Goal: Task Accomplishment & Management: Use online tool/utility

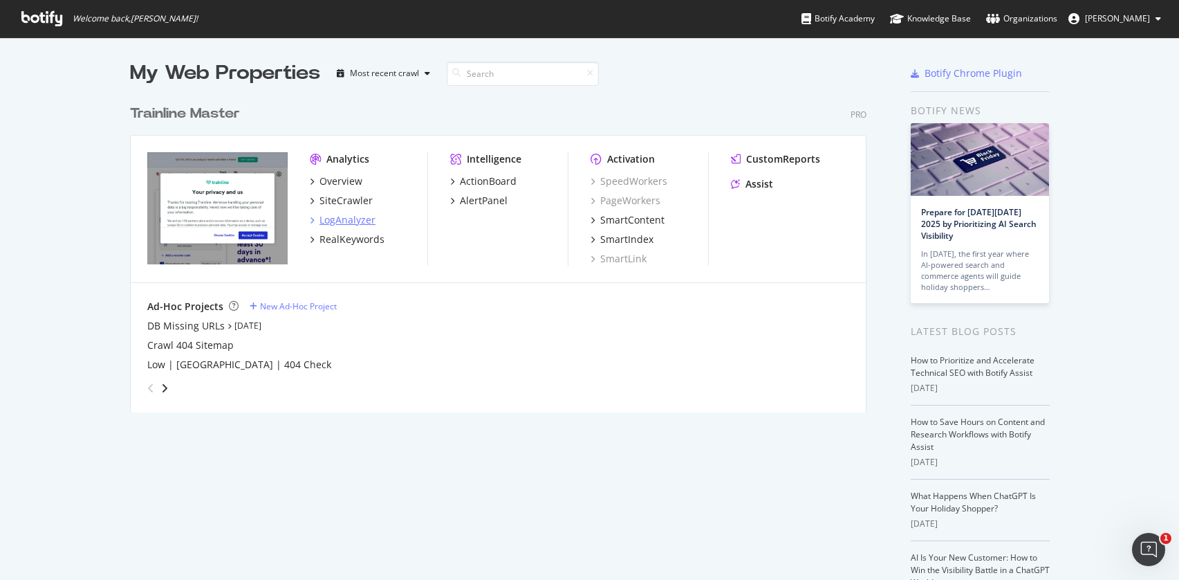
click at [315, 221] on div "LogAnalyzer" at bounding box center [343, 220] width 66 height 14
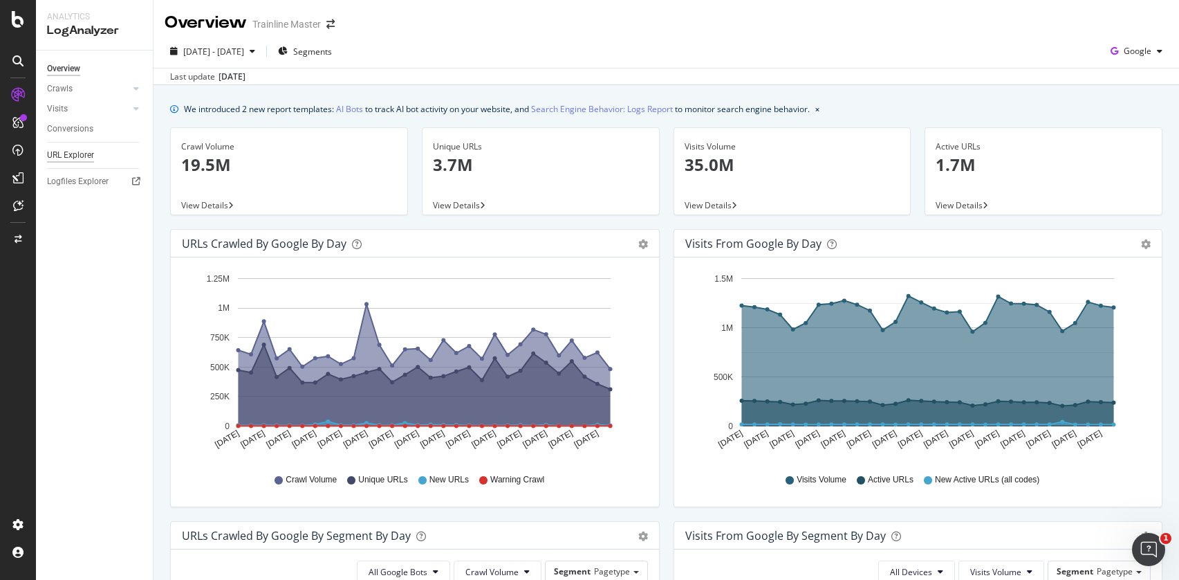
click at [76, 158] on div "URL Explorer" at bounding box center [70, 155] width 47 height 15
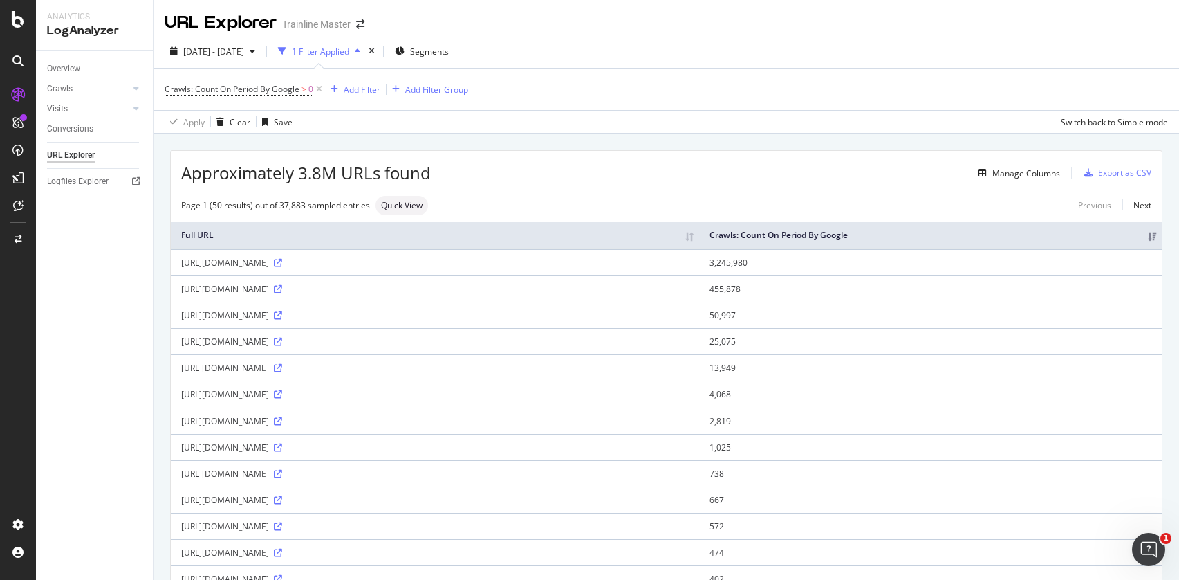
click at [85, 386] on div "Overview Crawls Daily Distribution Segments Distribution HTTP Codes Resources V…" at bounding box center [94, 315] width 117 height 529
click at [73, 153] on div "SiteCrawler" at bounding box center [75, 153] width 49 height 14
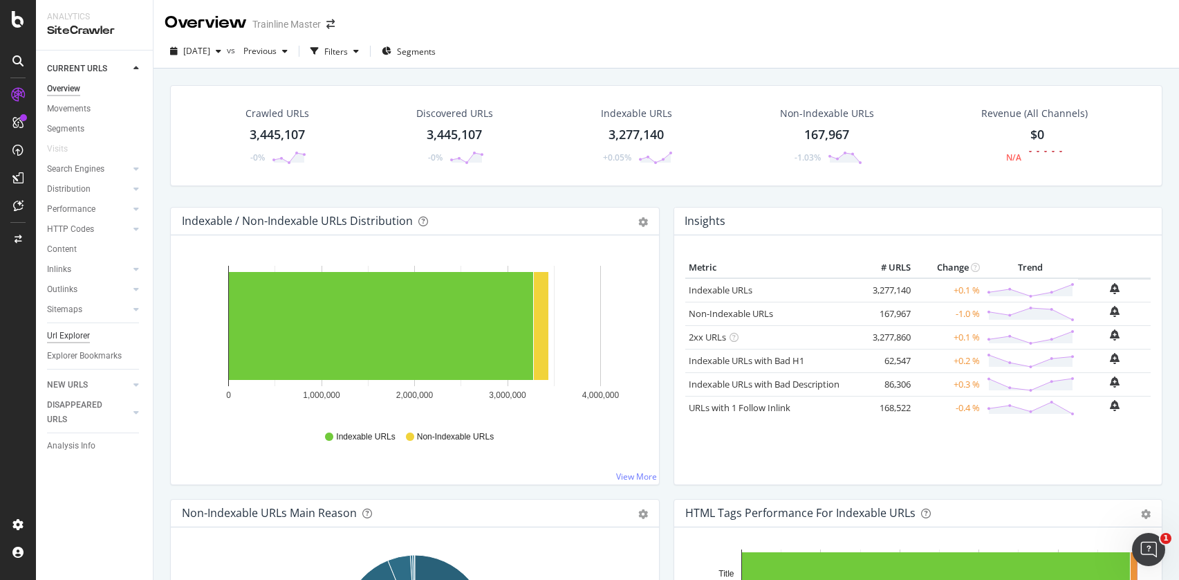
click at [66, 332] on div "Url Explorer" at bounding box center [68, 336] width 43 height 15
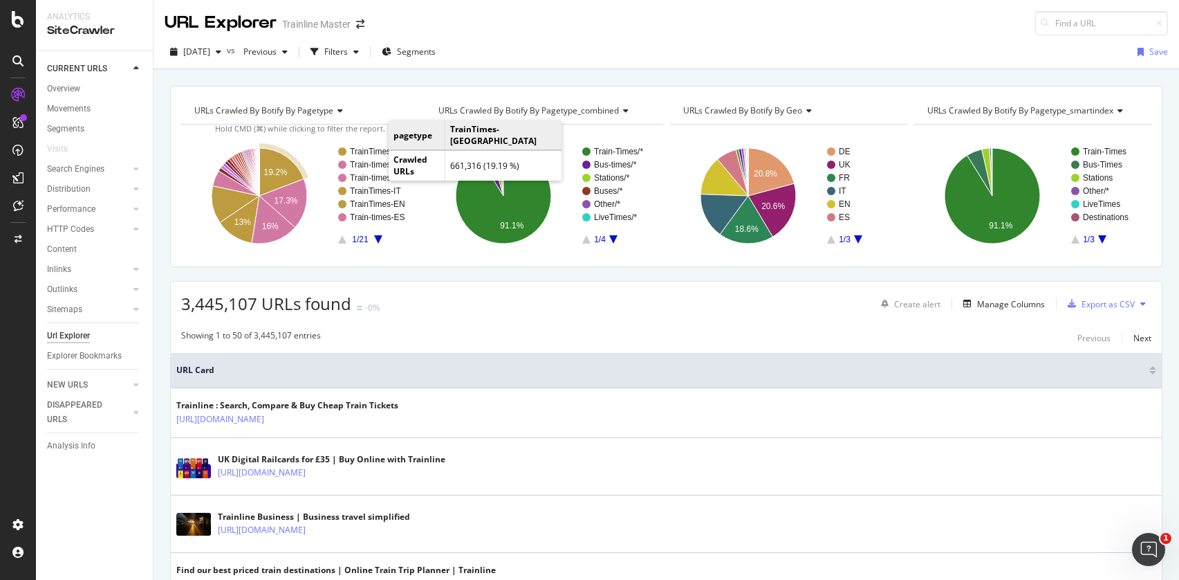
click at [376, 150] on text "TrainTimes-UK" at bounding box center [415, 152] width 130 height 10
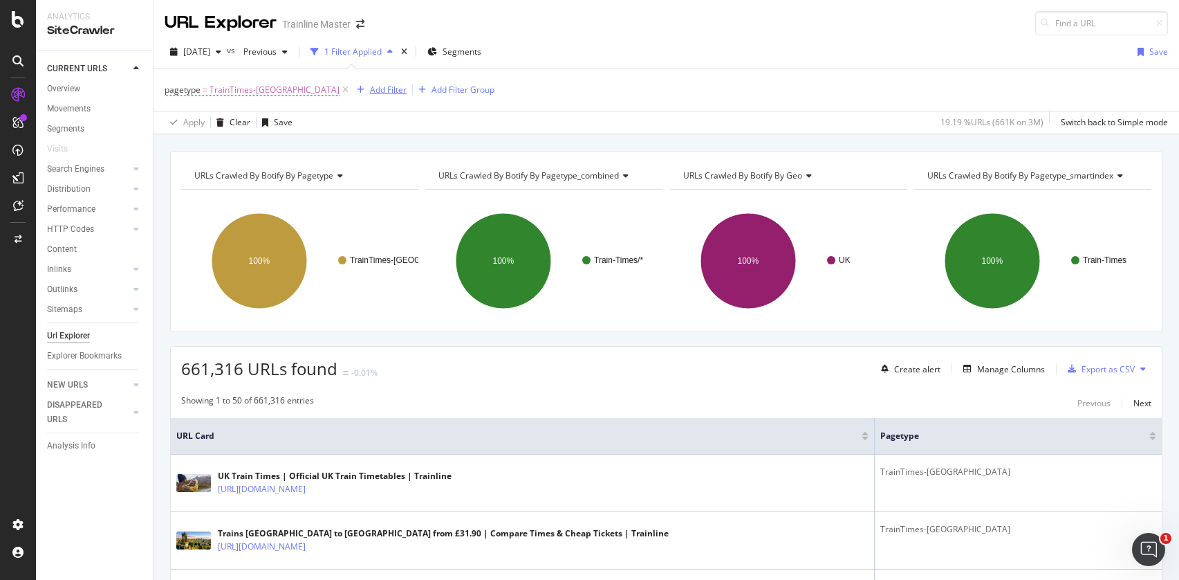
click at [370, 92] on div "Add Filter" at bounding box center [388, 90] width 37 height 12
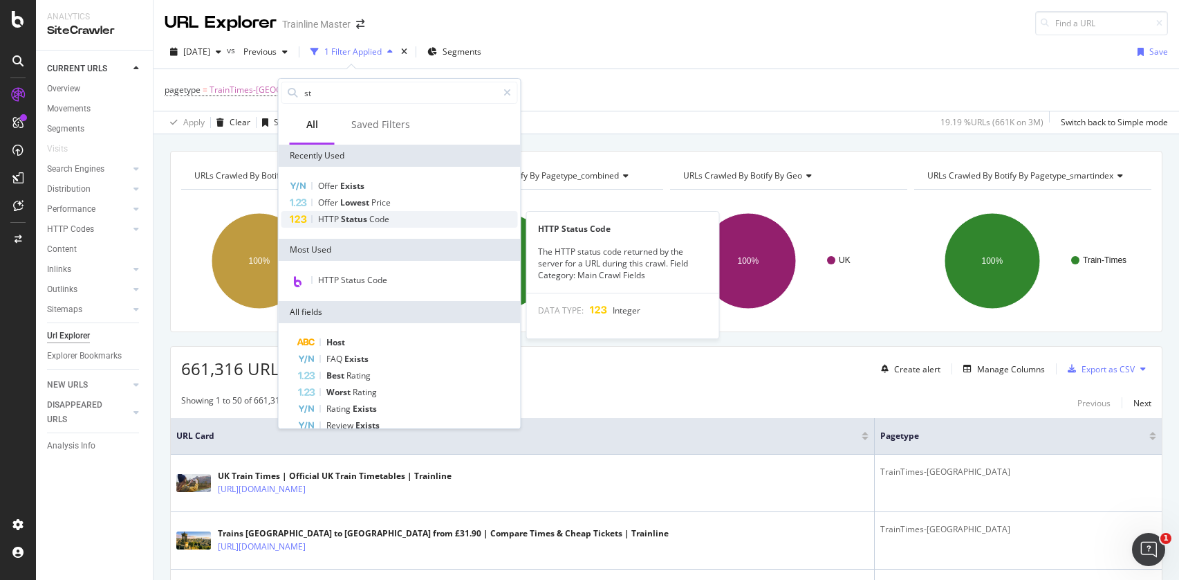
type input "st"
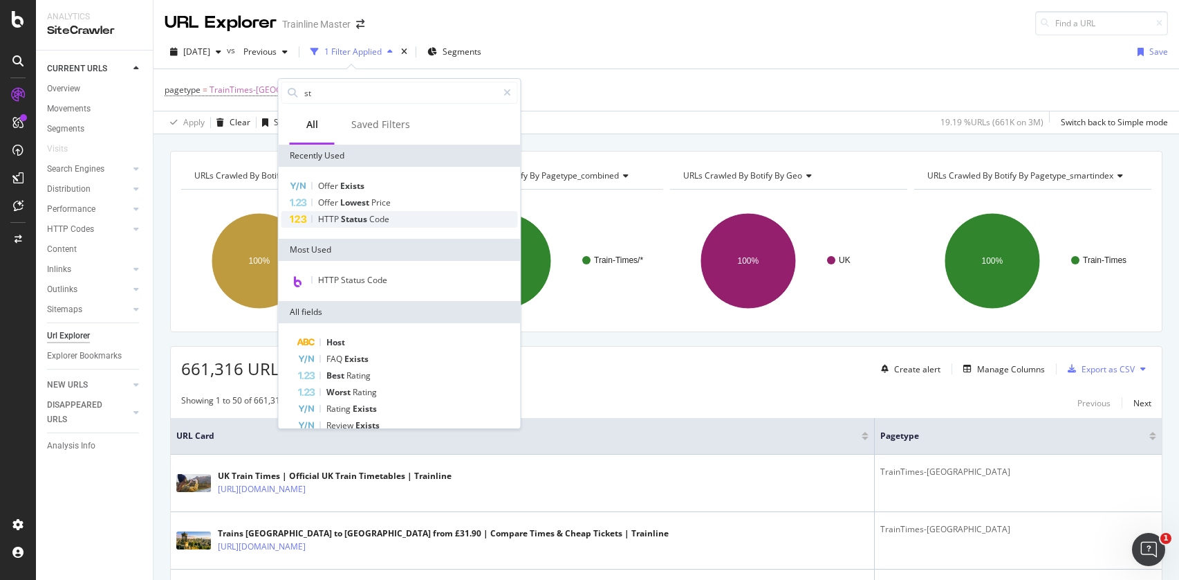
click at [378, 227] on div "HTTP Status Code" at bounding box center [400, 219] width 237 height 17
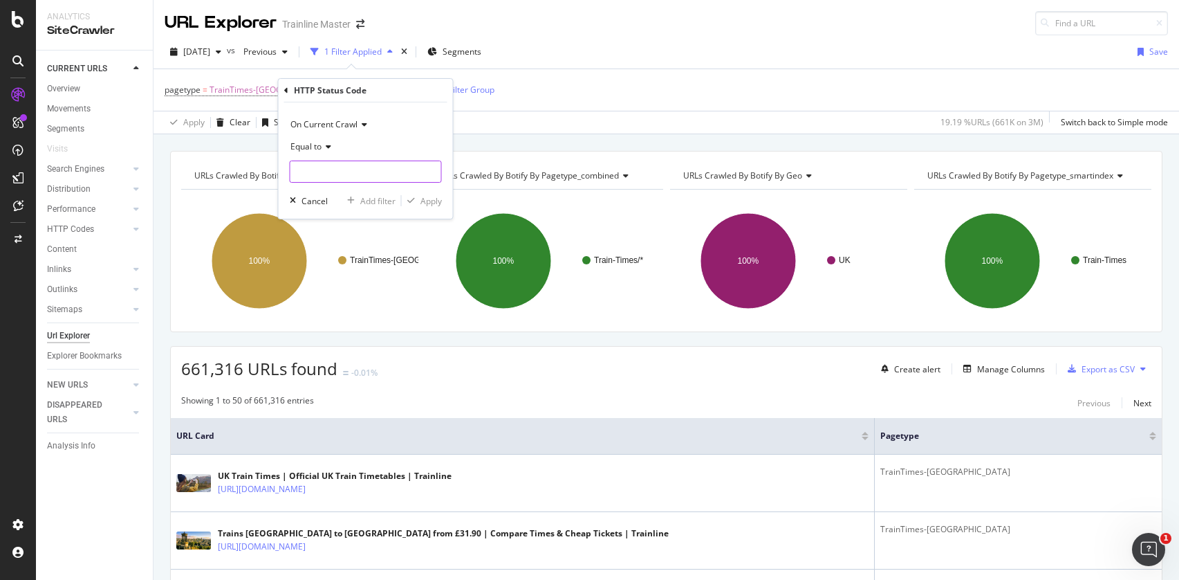
click at [319, 167] on input "number" at bounding box center [366, 171] width 152 height 22
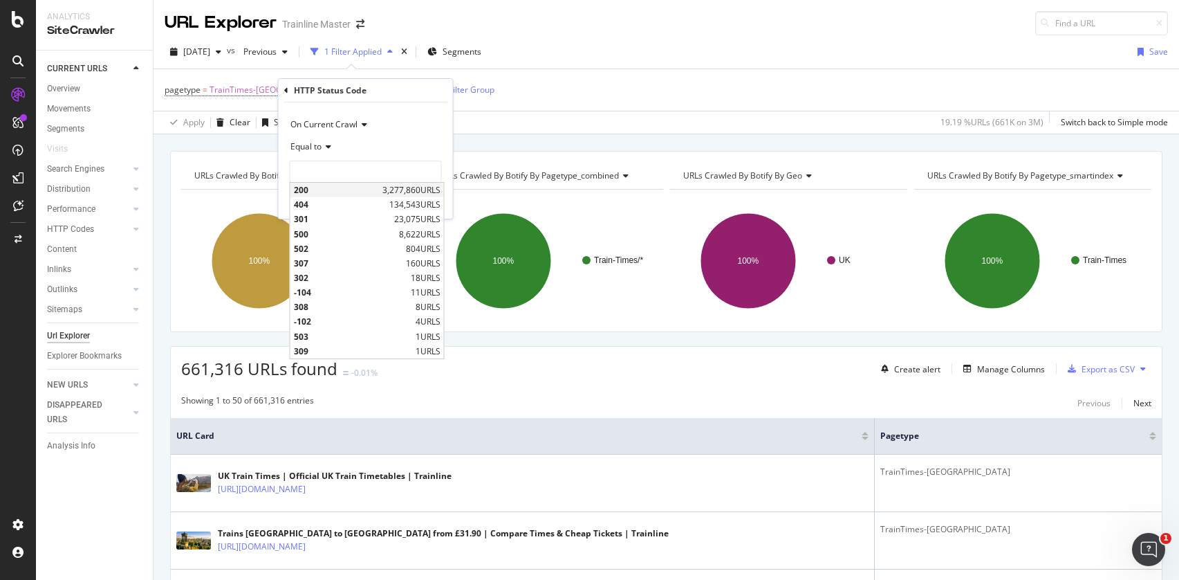
click at [338, 184] on span "200" at bounding box center [336, 190] width 85 height 12
type input "200"
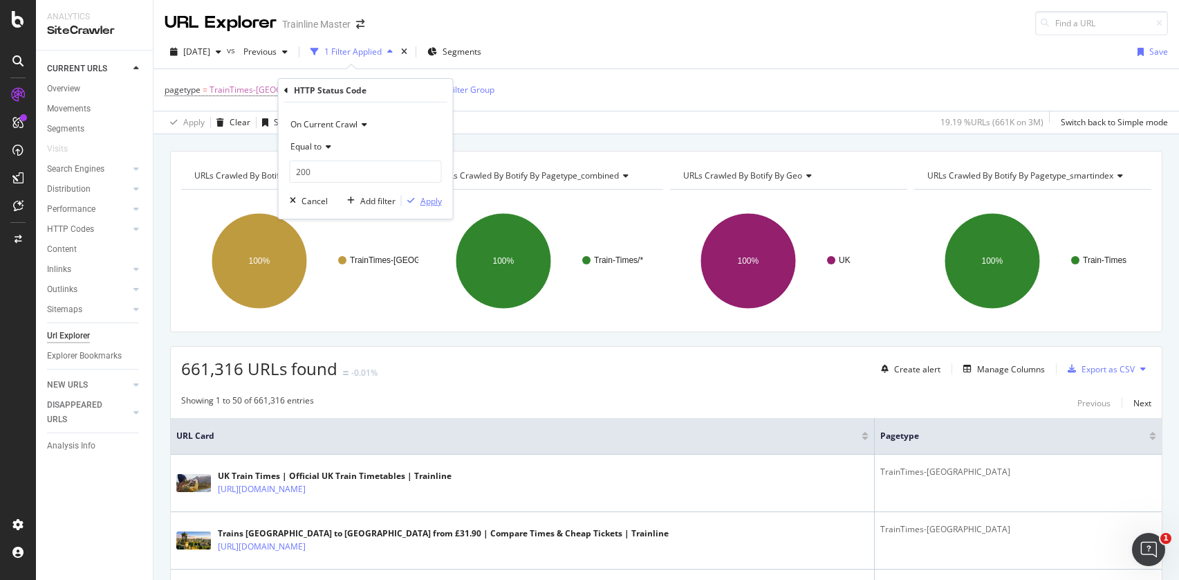
click at [423, 202] on div "Apply" at bounding box center [431, 201] width 21 height 12
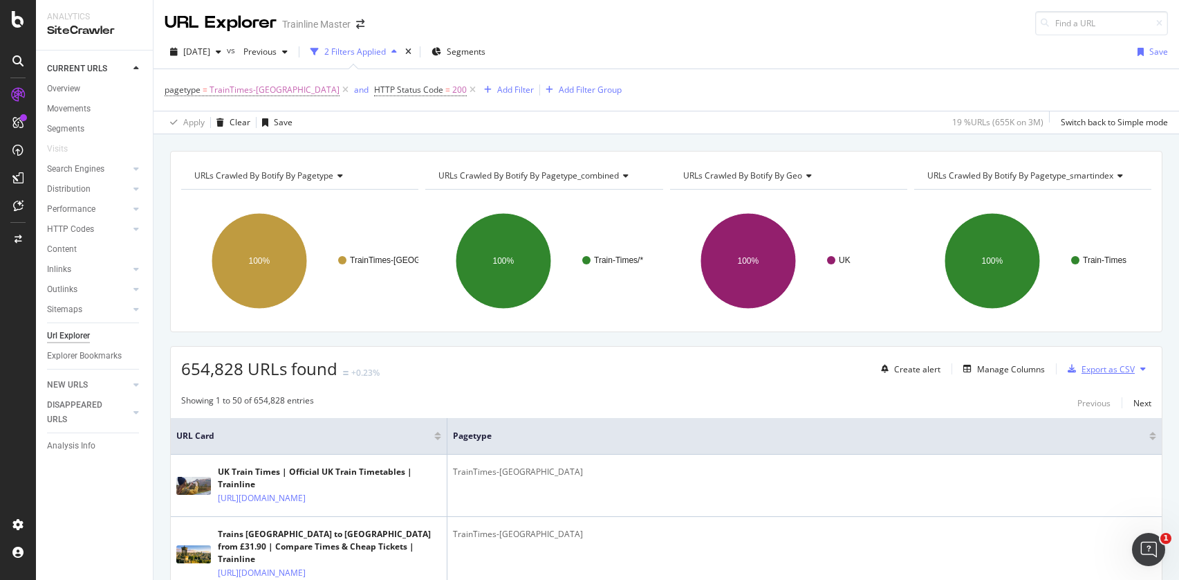
click at [1093, 371] on div "Export as CSV" at bounding box center [1108, 369] width 53 height 12
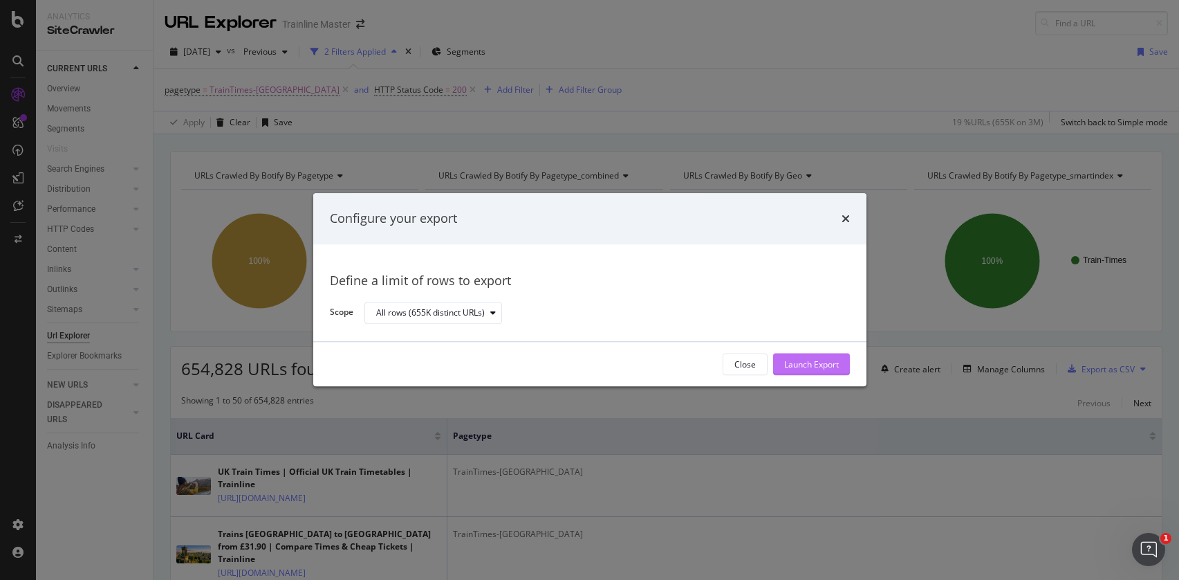
click at [791, 358] on div "Launch Export" at bounding box center [811, 364] width 55 height 12
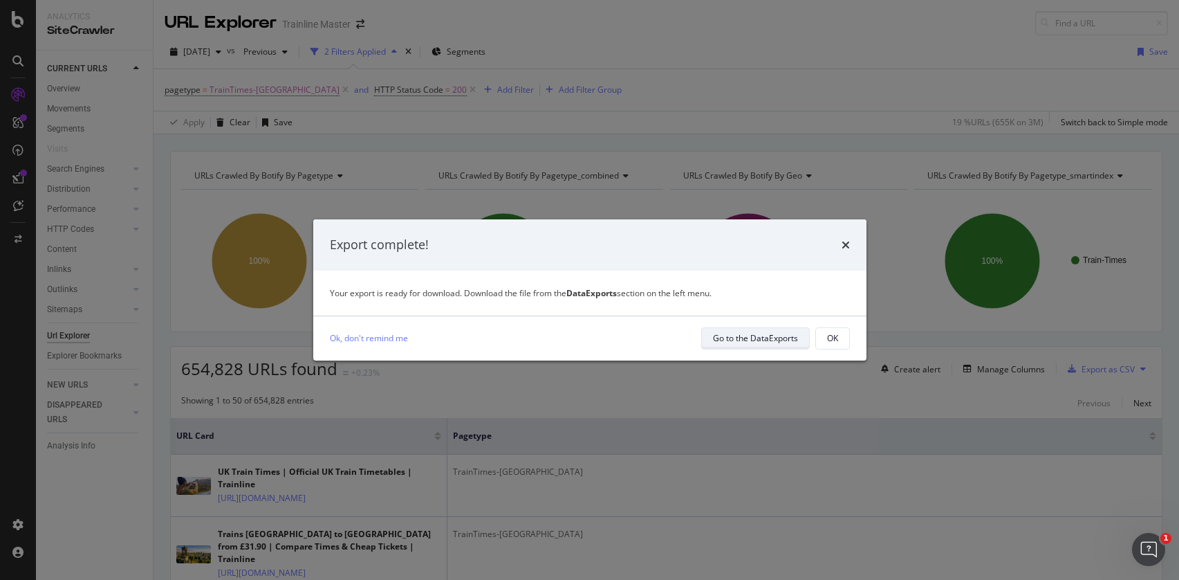
click at [726, 342] on div "Go to the DataExports" at bounding box center [755, 338] width 85 height 12
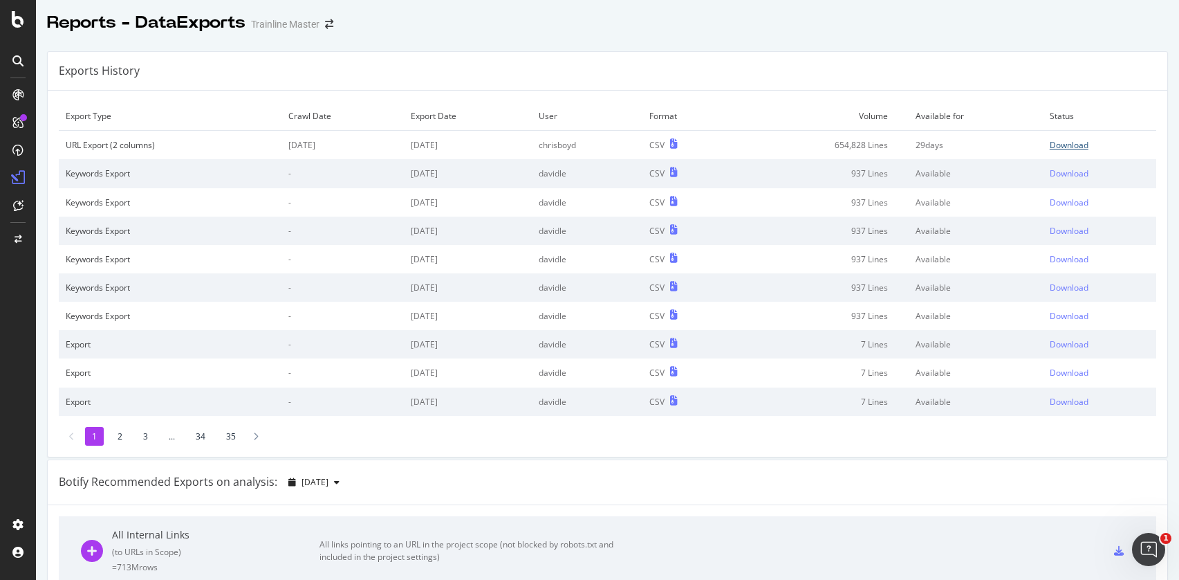
click at [1089, 141] on div "Download" at bounding box center [1069, 145] width 39 height 12
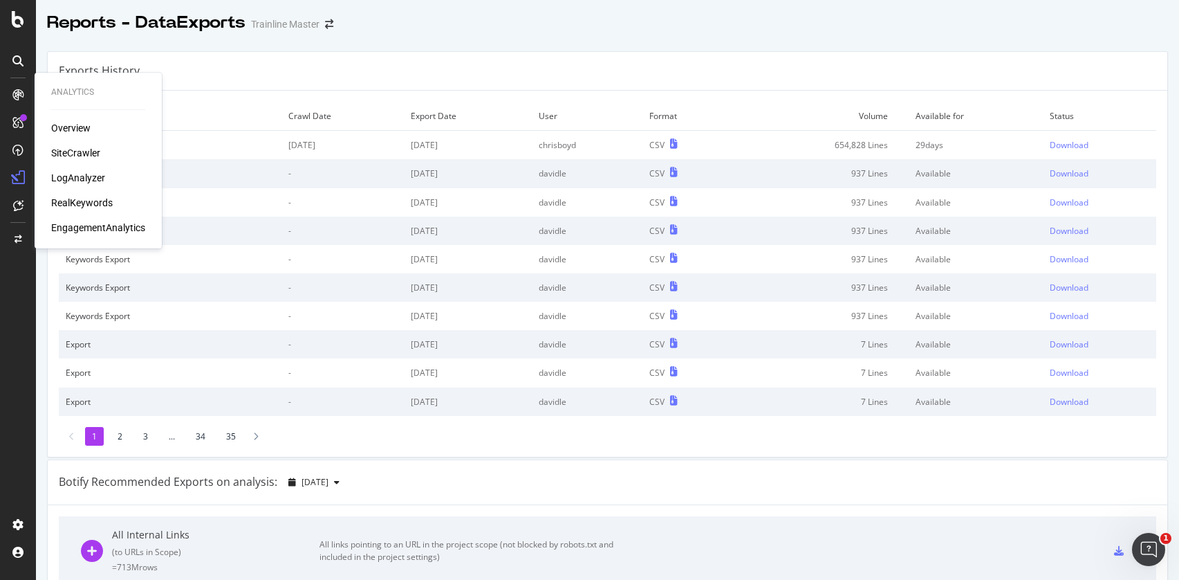
click at [72, 138] on div "Overview SiteCrawler LogAnalyzer RealKeywords EngagementAnalytics" at bounding box center [98, 177] width 94 height 113
click at [67, 120] on div "Analytics Overview SiteCrawler LogAnalyzer RealKeywords EngagementAnalytics" at bounding box center [98, 160] width 116 height 170
click at [67, 125] on div "Overview" at bounding box center [70, 128] width 39 height 14
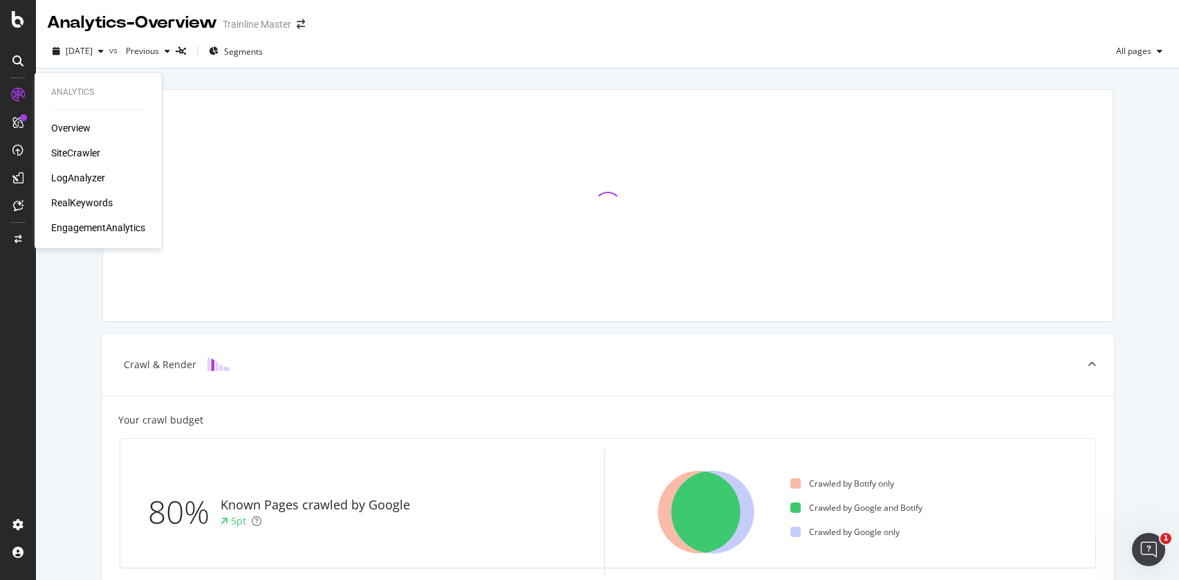
click at [73, 152] on div "SiteCrawler" at bounding box center [75, 153] width 49 height 14
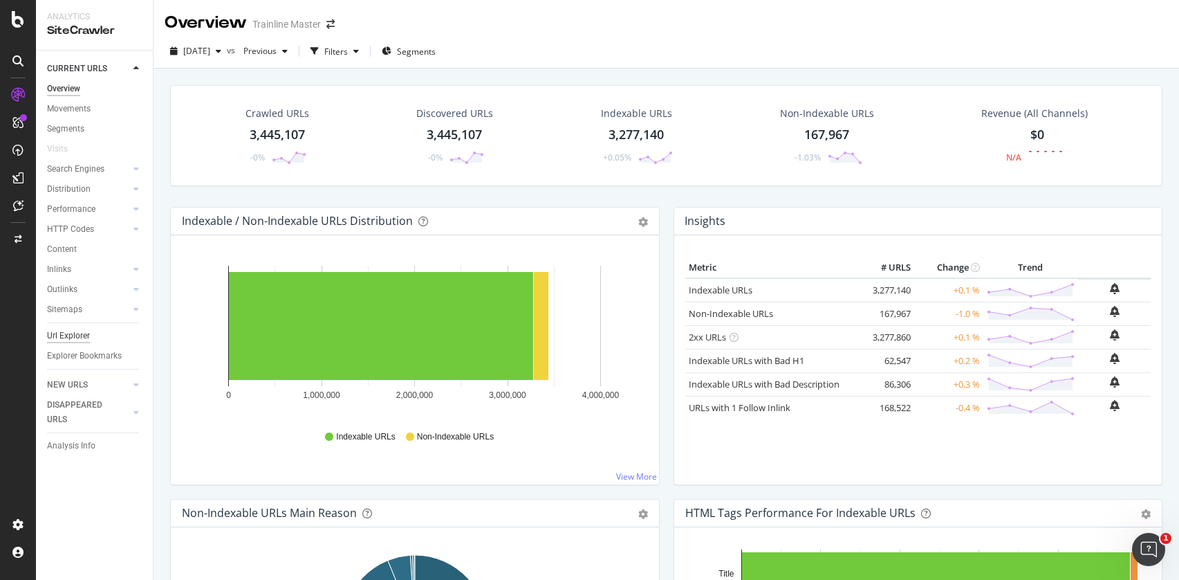
click at [73, 333] on div "Url Explorer" at bounding box center [68, 336] width 43 height 15
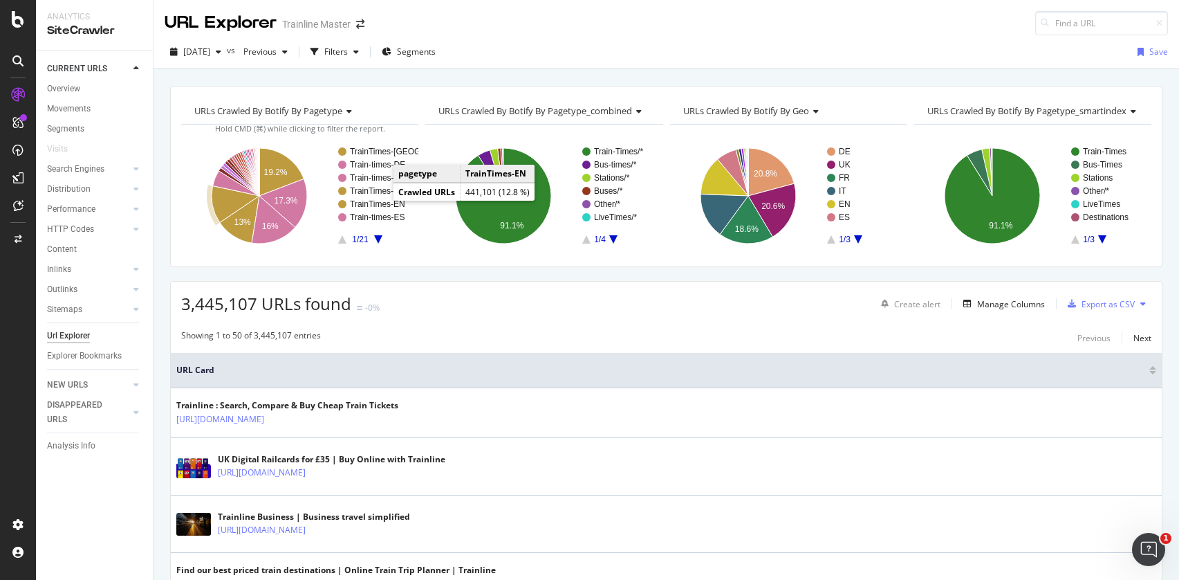
click at [380, 205] on text "TrainTimes-EN" at bounding box center [377, 204] width 55 height 10
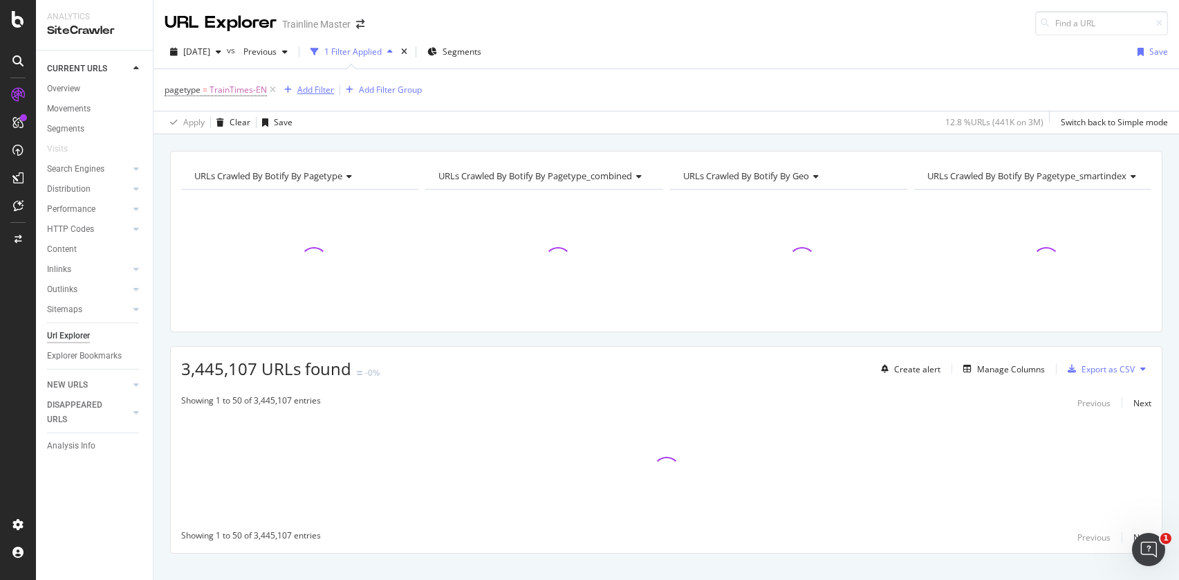
click at [314, 93] on div "Add Filter" at bounding box center [315, 90] width 37 height 12
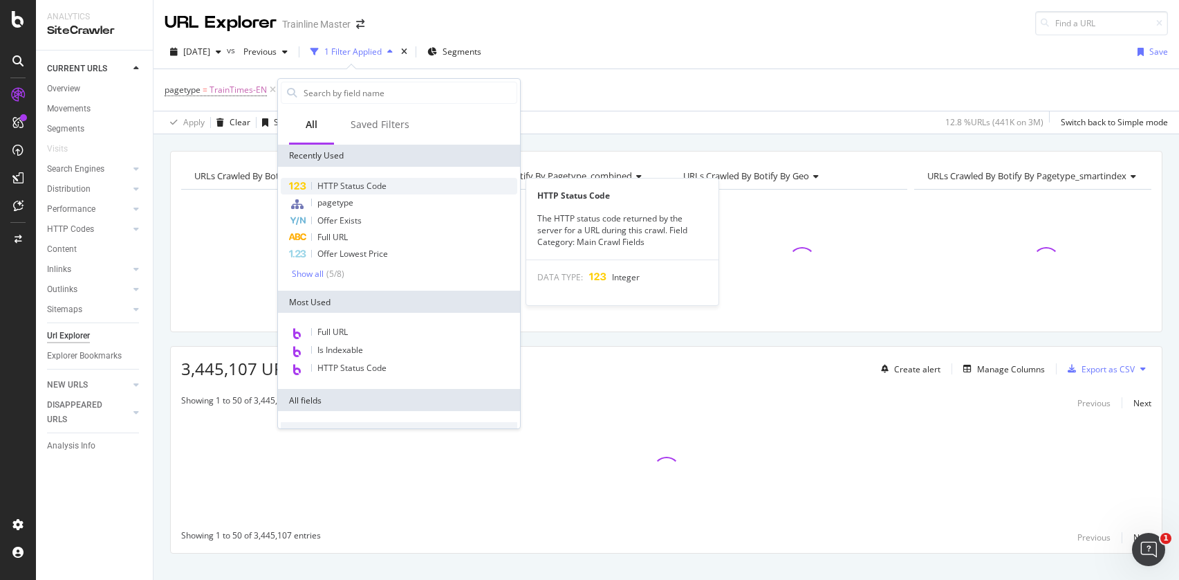
click at [353, 179] on div "HTTP Status Code" at bounding box center [399, 186] width 237 height 17
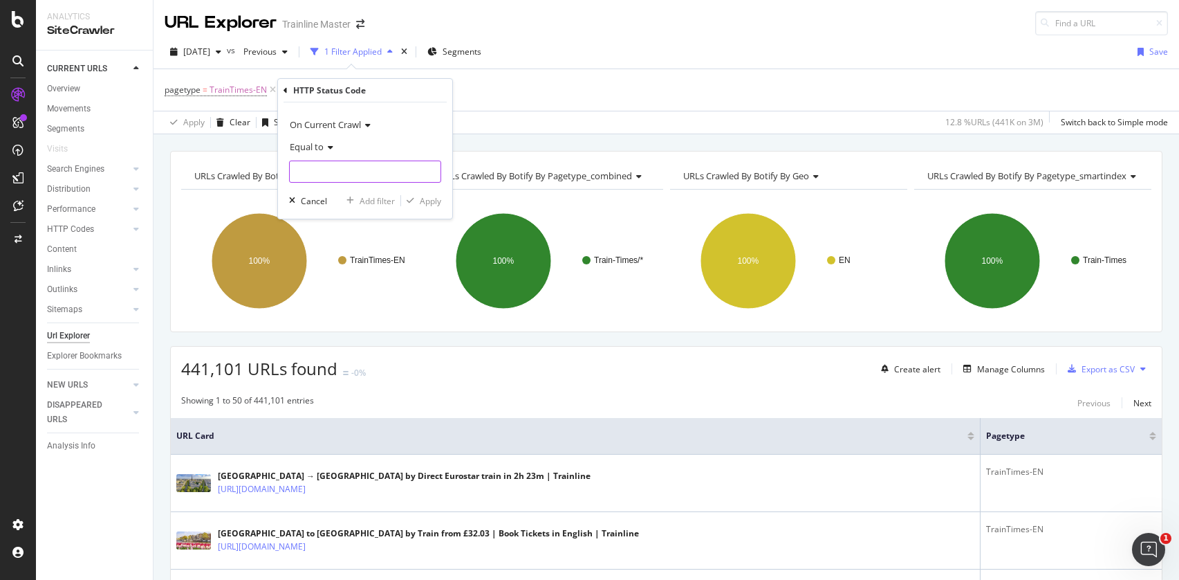
click at [405, 171] on input "number" at bounding box center [365, 171] width 152 height 22
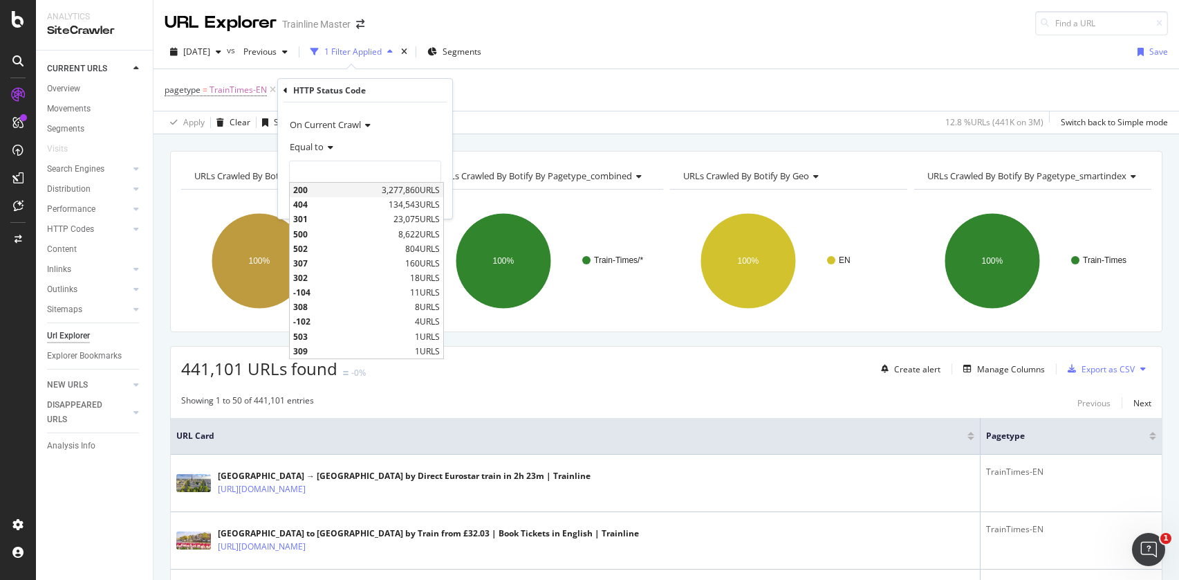
click at [369, 190] on span "200" at bounding box center [335, 190] width 85 height 12
type input "200"
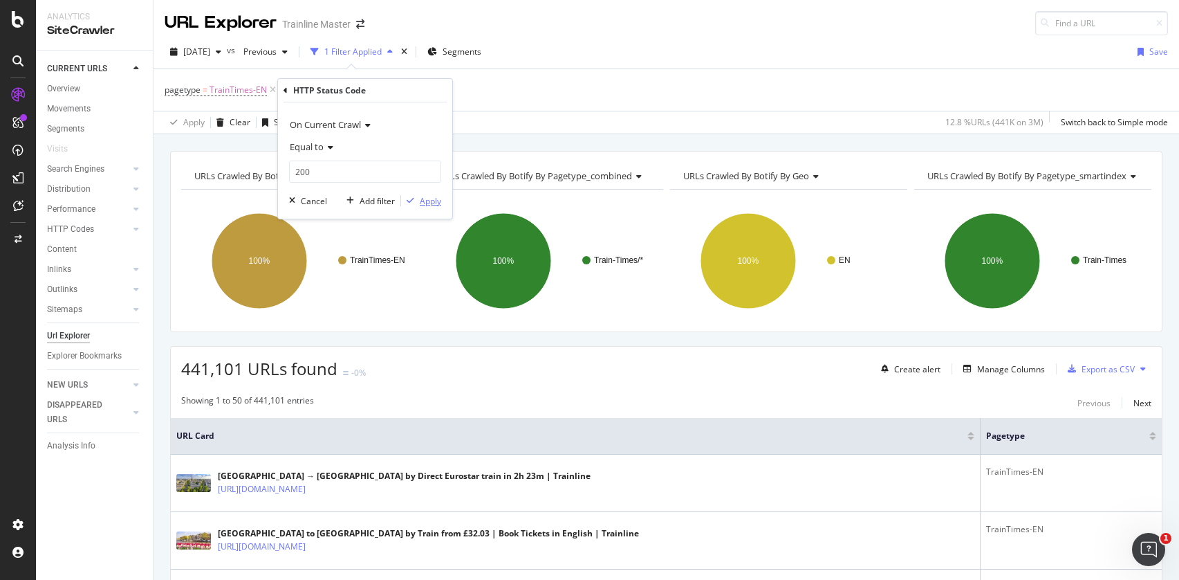
click at [432, 200] on div "Apply" at bounding box center [430, 201] width 21 height 12
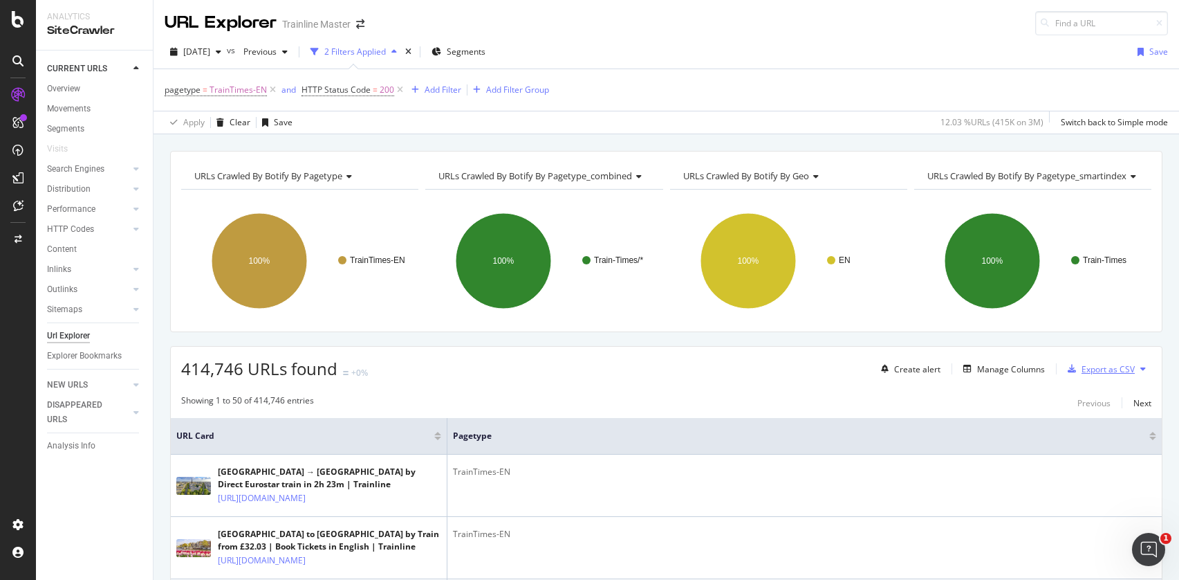
click at [1118, 368] on div "Export as CSV" at bounding box center [1108, 369] width 53 height 12
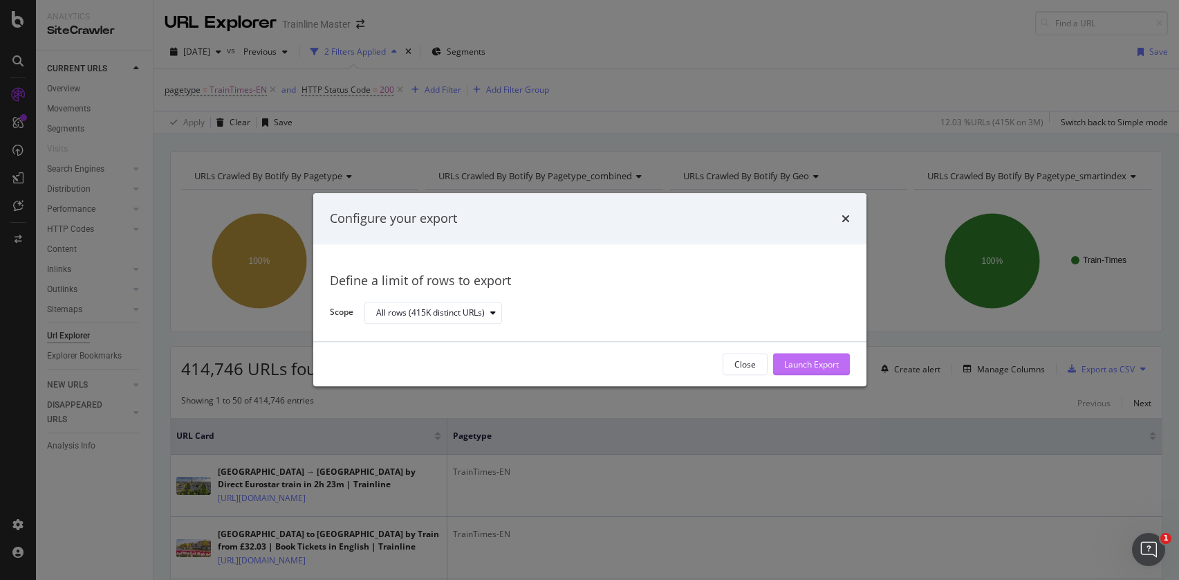
click at [788, 371] on div "Launch Export" at bounding box center [811, 364] width 55 height 21
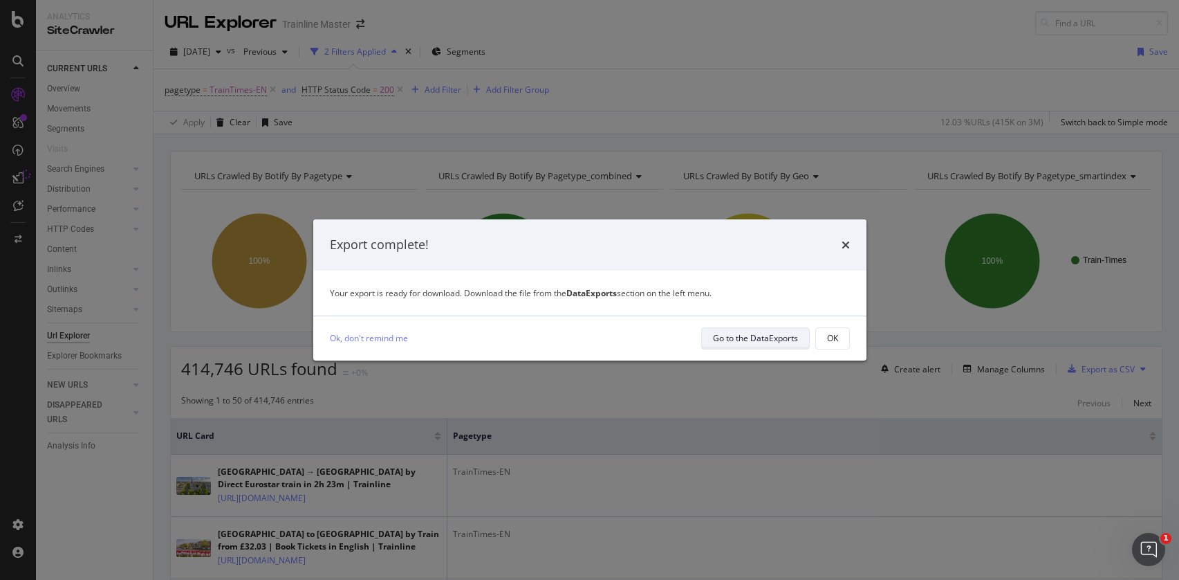
click at [777, 349] on button "Go to the DataExports" at bounding box center [755, 338] width 109 height 22
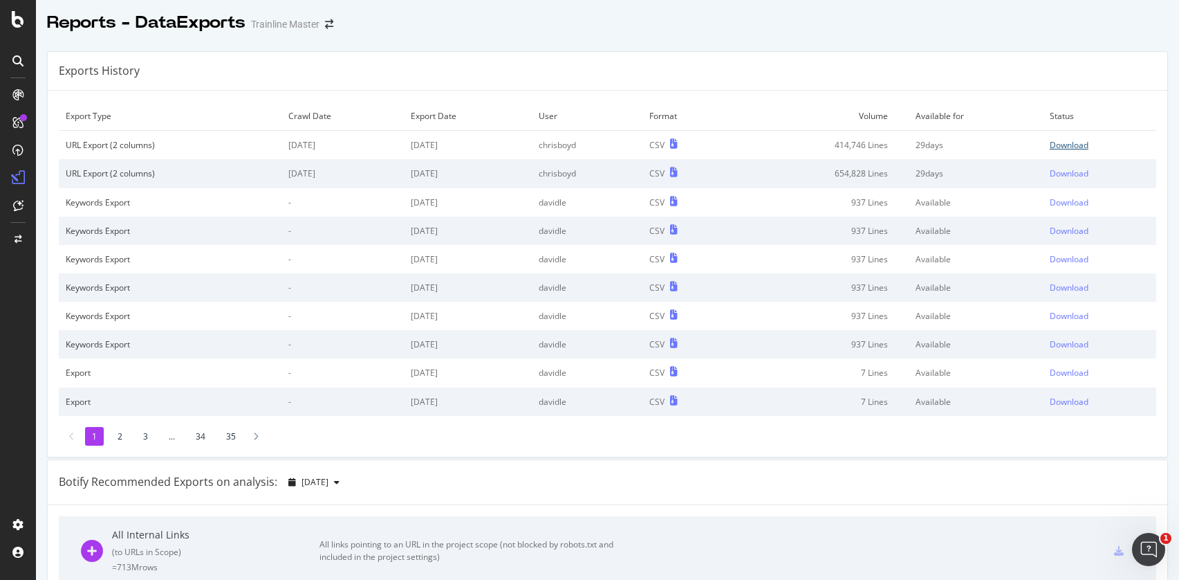
click at [1068, 139] on div "Download" at bounding box center [1069, 145] width 39 height 12
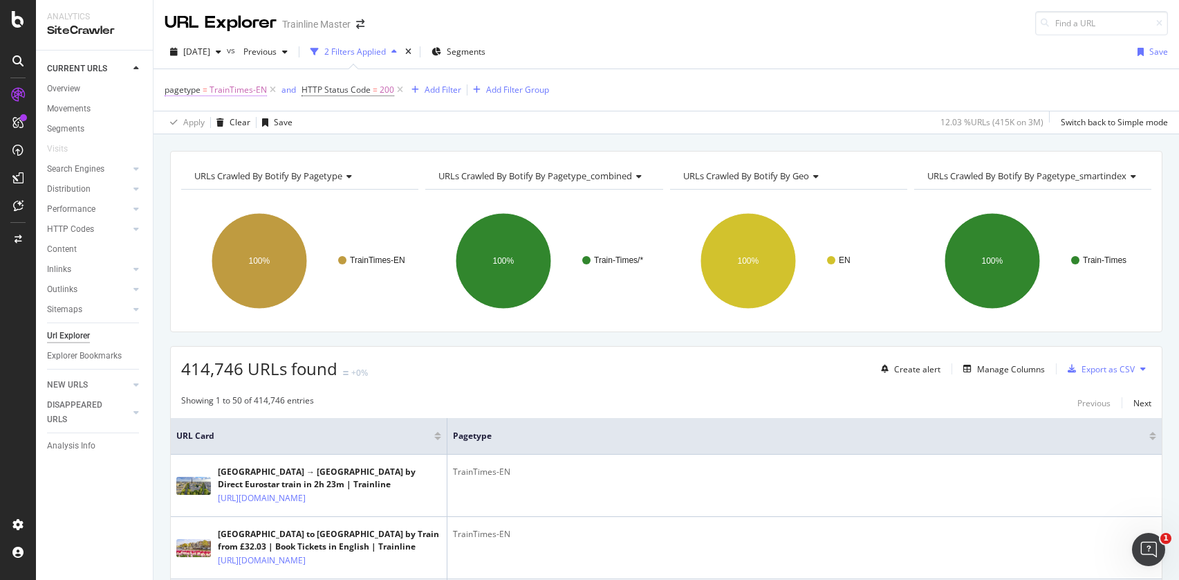
click at [236, 94] on span "TrainTimes-EN" at bounding box center [238, 89] width 57 height 19
click at [383, 125] on div "Apply Clear Save 12.03 % URLs ( 415K on 3M ) Switch back to Simple mode" at bounding box center [667, 122] width 1026 height 23
click at [183, 84] on span "pagetype" at bounding box center [183, 90] width 36 height 12
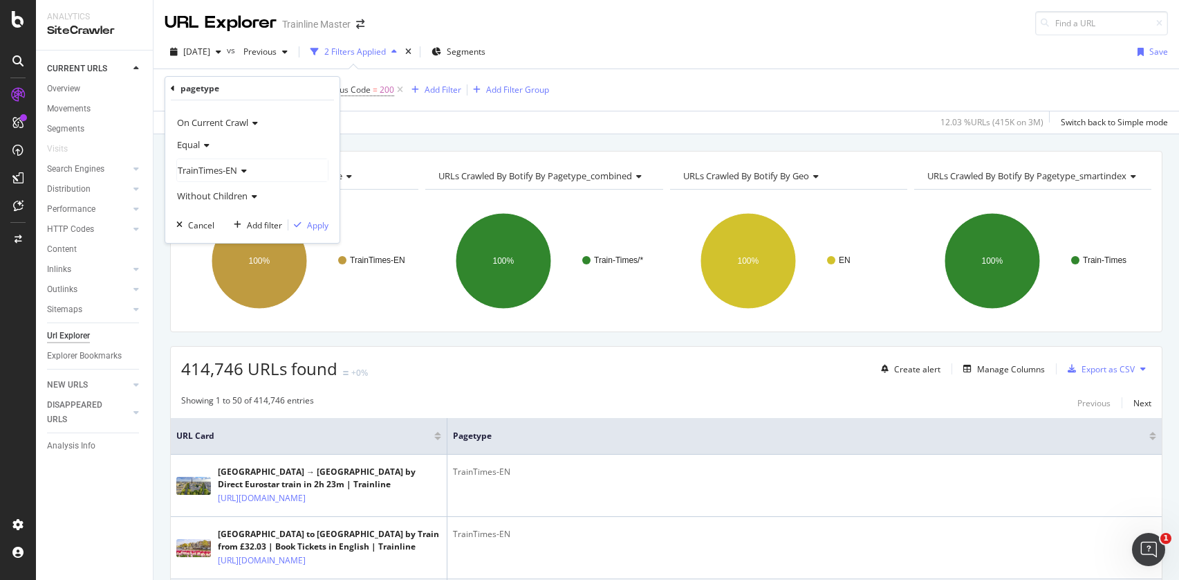
click at [239, 173] on icon at bounding box center [242, 171] width 10 height 8
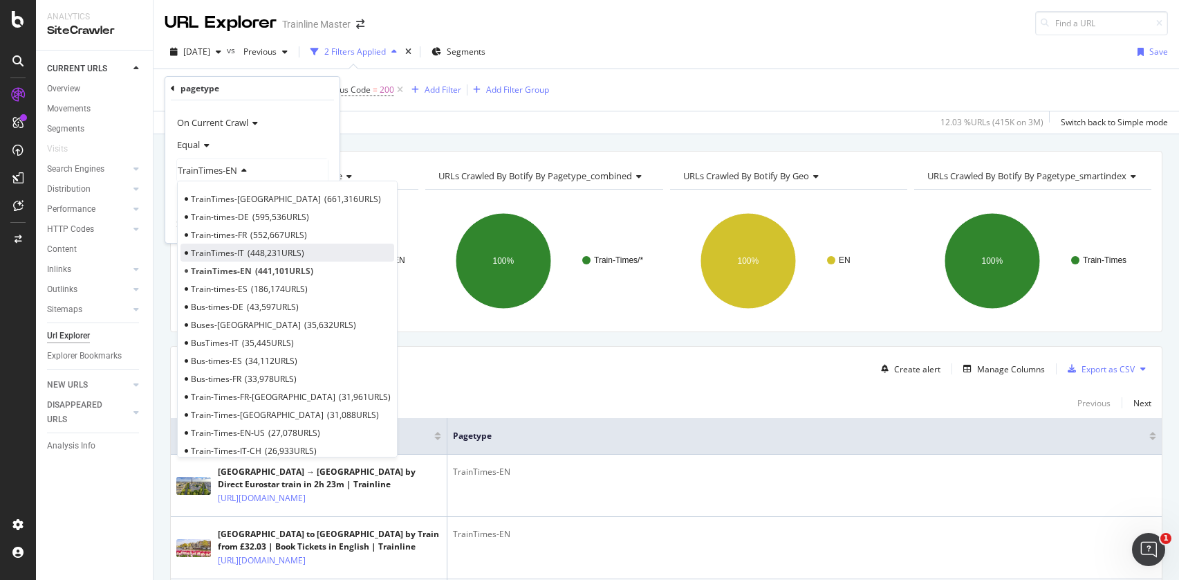
click at [256, 254] on span "448,231 URLS" at bounding box center [276, 253] width 57 height 12
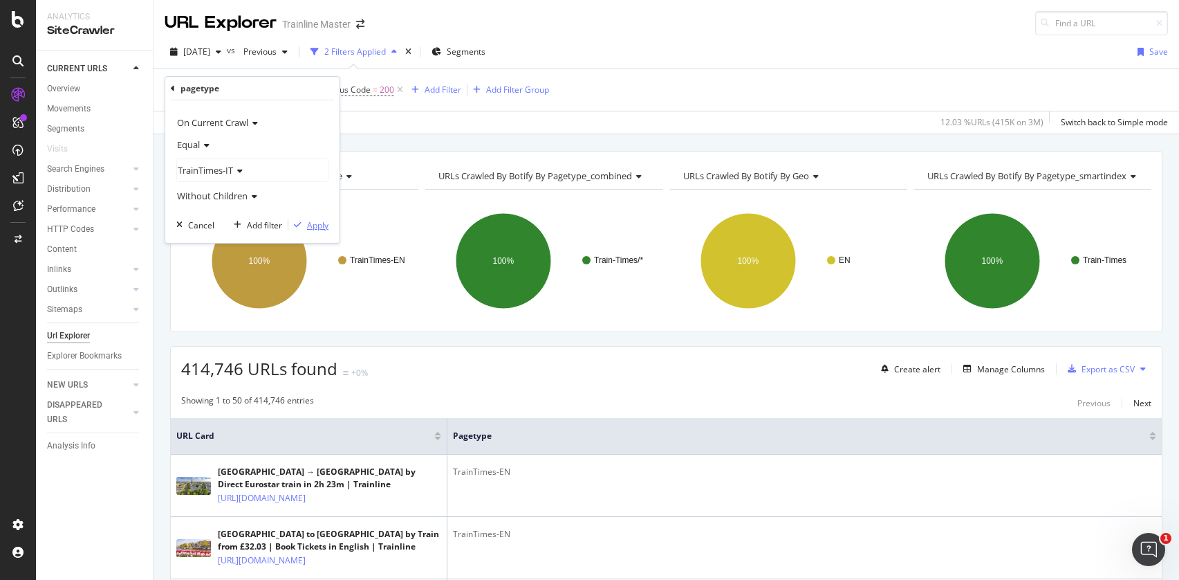
click at [314, 230] on div "Apply" at bounding box center [317, 225] width 21 height 12
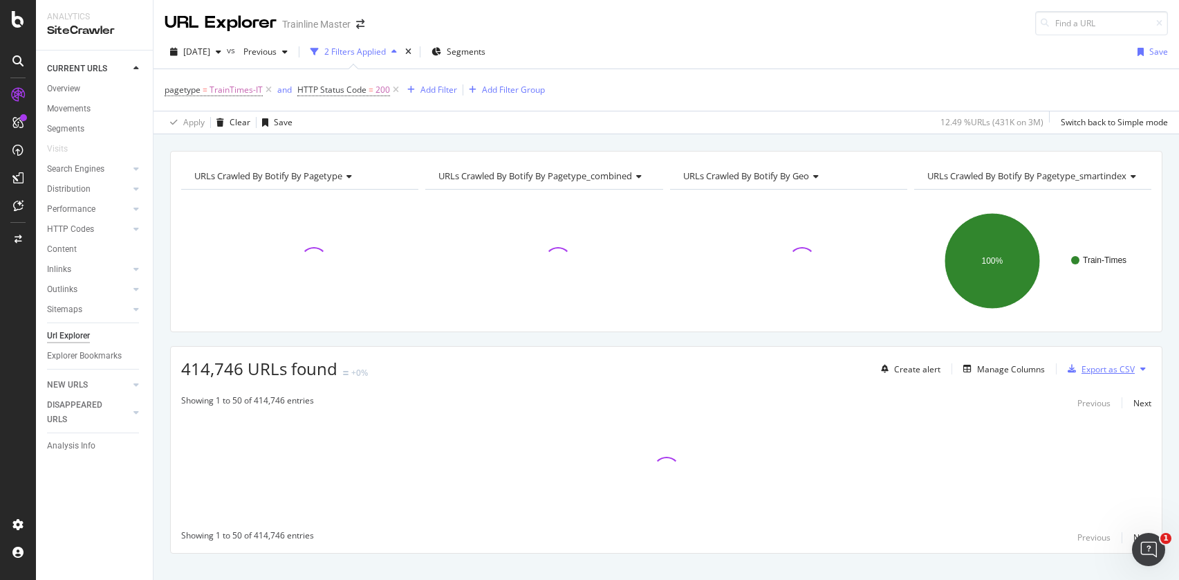
click at [1101, 371] on div "Export as CSV" at bounding box center [1108, 369] width 53 height 12
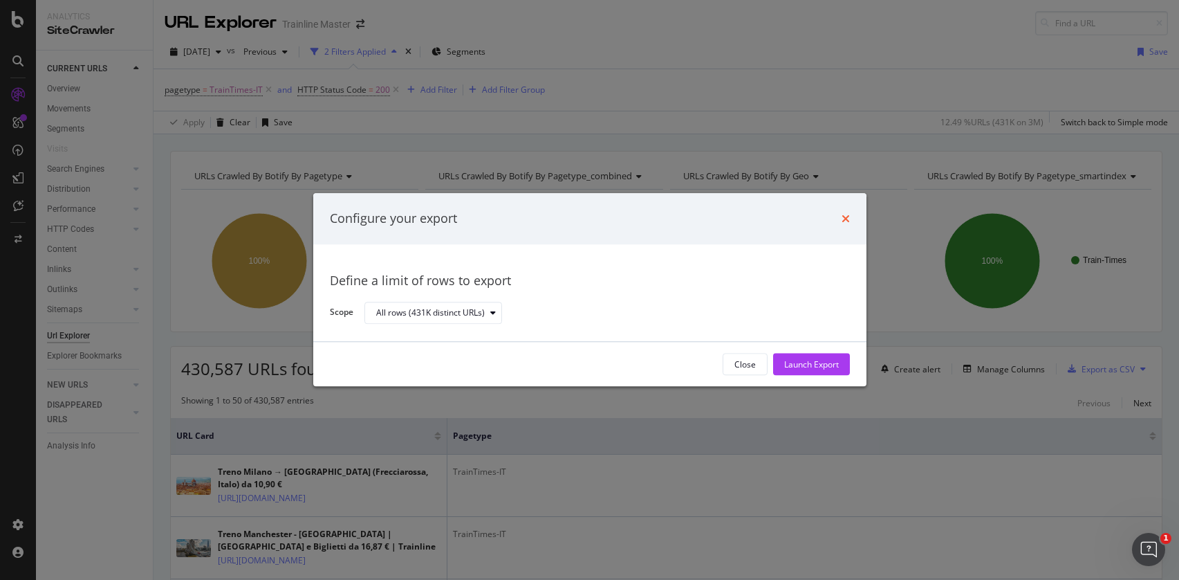
click at [845, 219] on icon "times" at bounding box center [846, 218] width 8 height 11
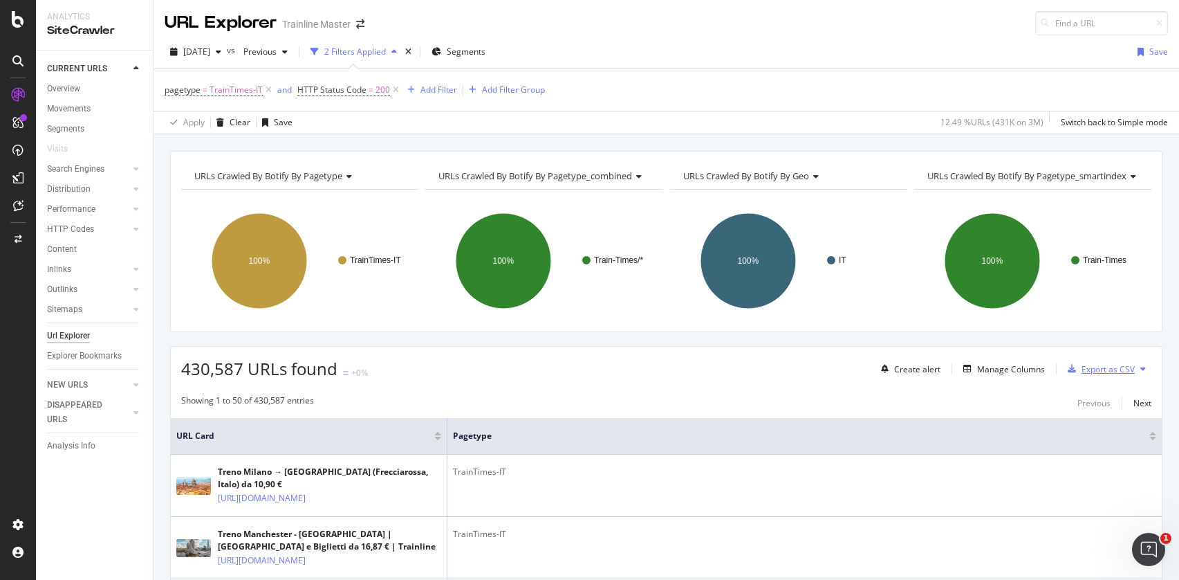
click at [1087, 366] on div "Export as CSV" at bounding box center [1108, 369] width 53 height 12
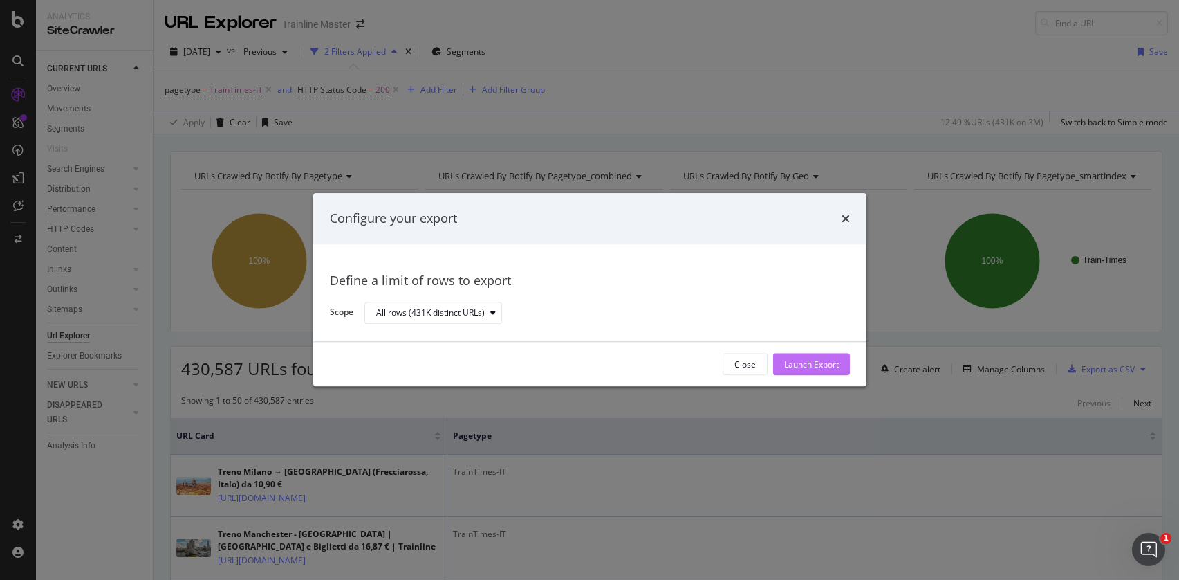
click at [836, 369] on div "Launch Export" at bounding box center [811, 364] width 55 height 12
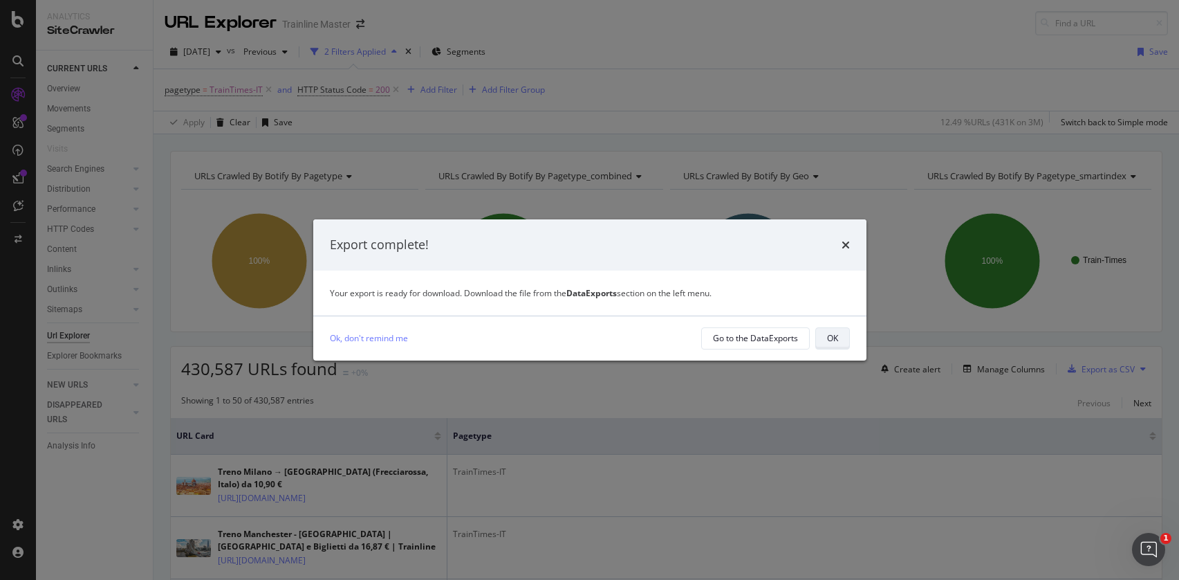
click at [831, 334] on div "OK" at bounding box center [832, 338] width 11 height 12
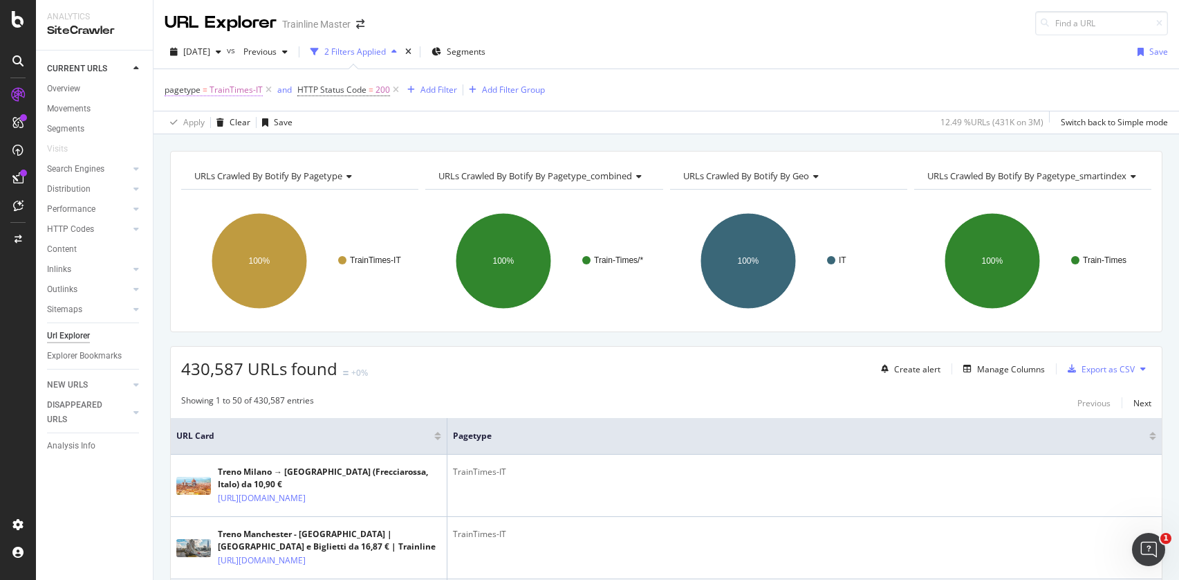
click at [249, 91] on span "TrainTimes-IT" at bounding box center [236, 89] width 53 height 19
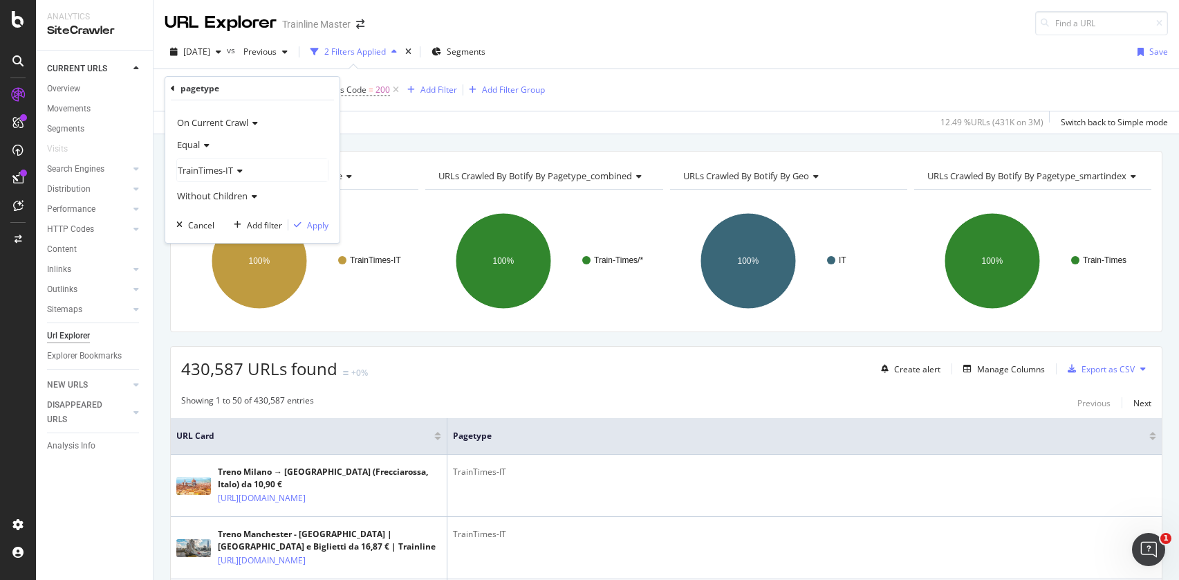
click at [229, 172] on span "TrainTimes-IT" at bounding box center [205, 170] width 55 height 12
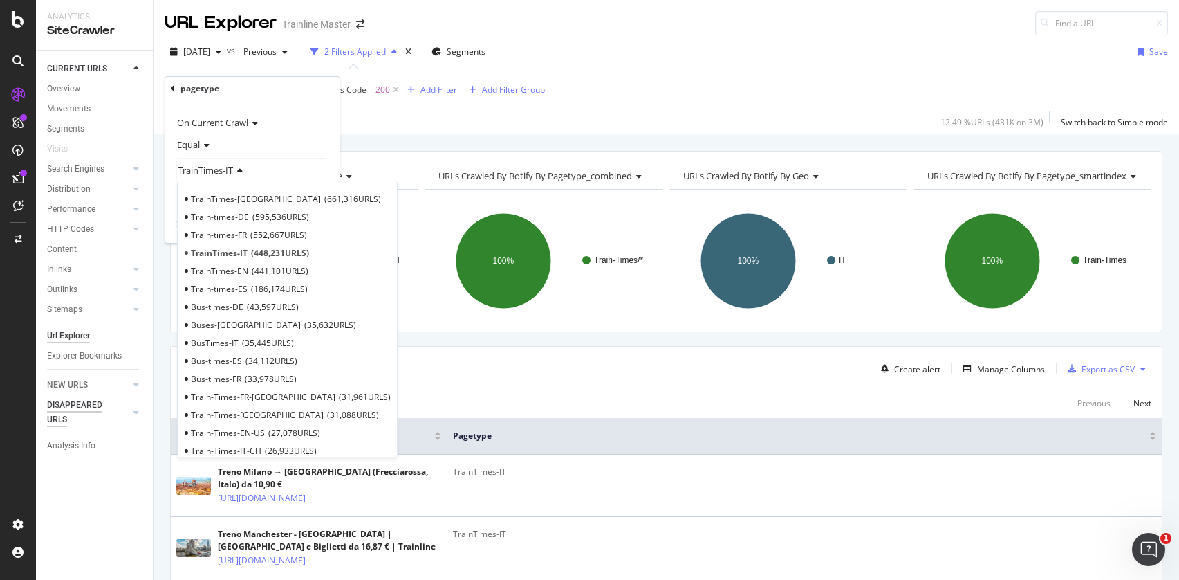
click at [95, 410] on div "DISAPPEARED URLS" at bounding box center [82, 412] width 70 height 29
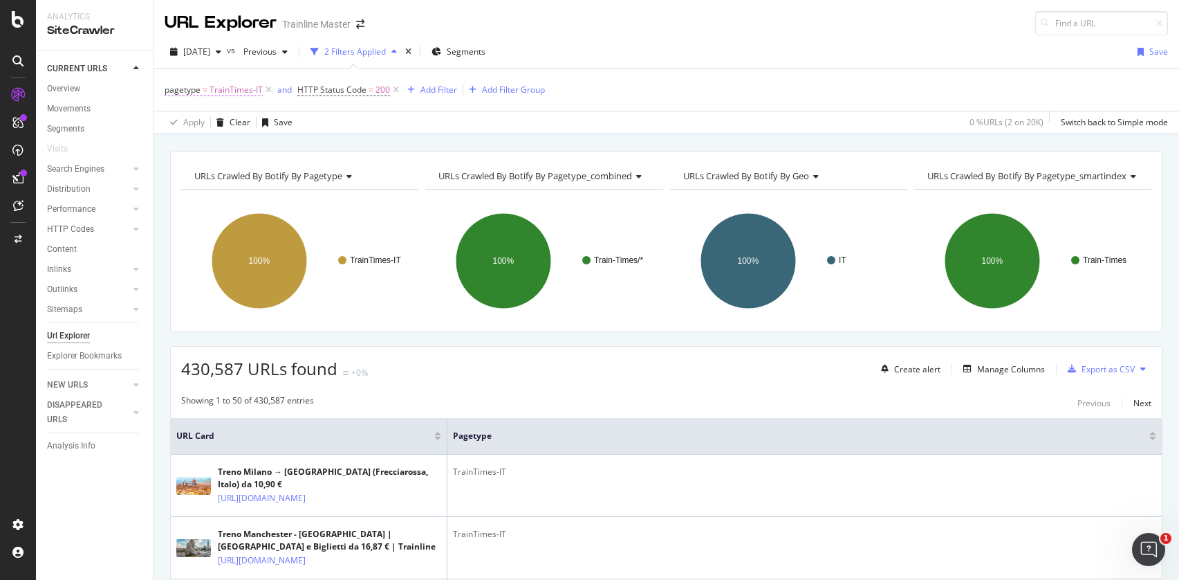
click at [252, 90] on span "TrainTimes-IT" at bounding box center [236, 89] width 53 height 19
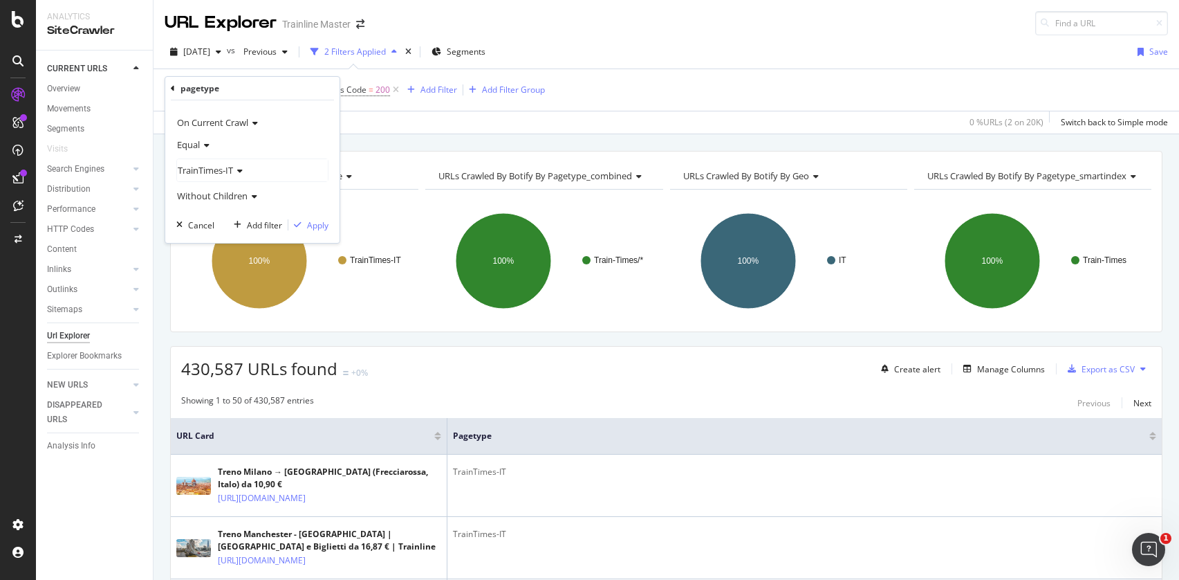
click at [233, 168] on span "TrainTimes-IT" at bounding box center [205, 170] width 55 height 12
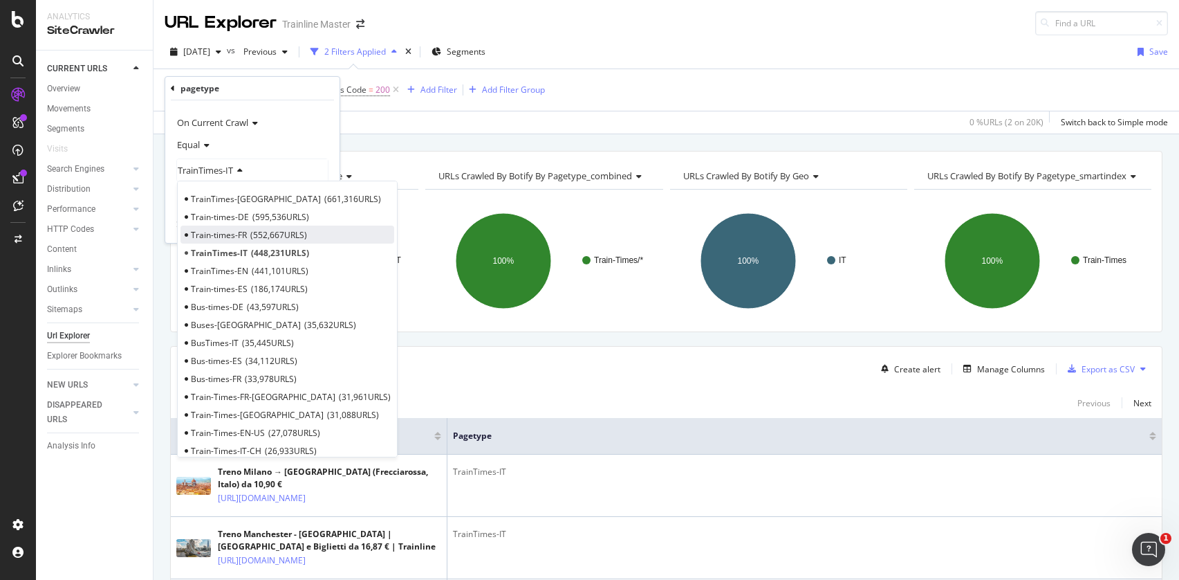
click at [245, 235] on span "Train-times-FR" at bounding box center [219, 235] width 56 height 12
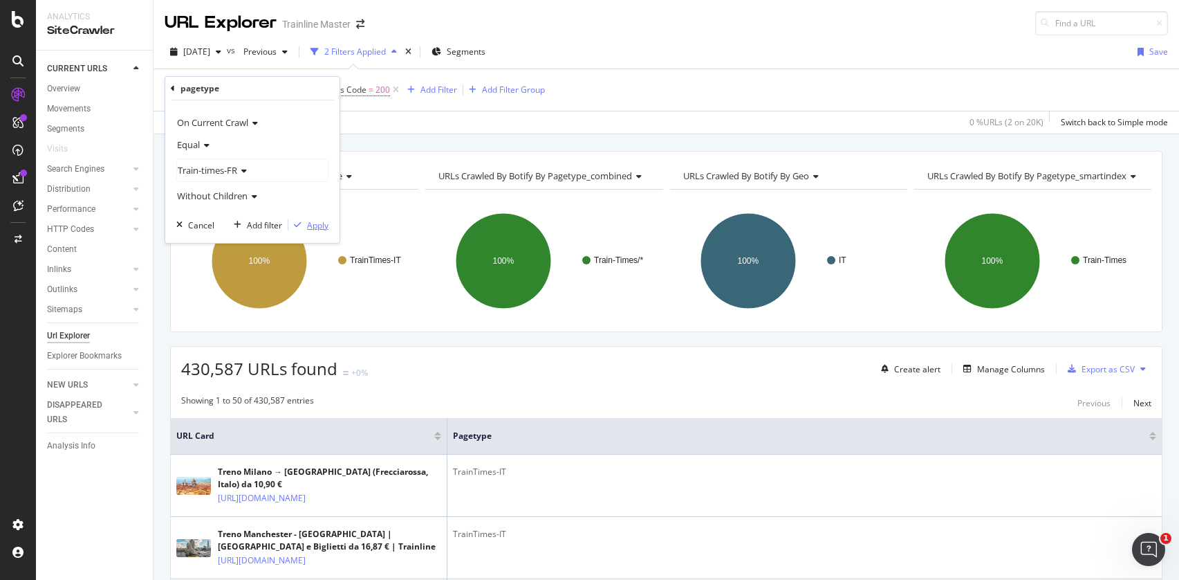
click at [320, 224] on div "Apply" at bounding box center [317, 225] width 21 height 12
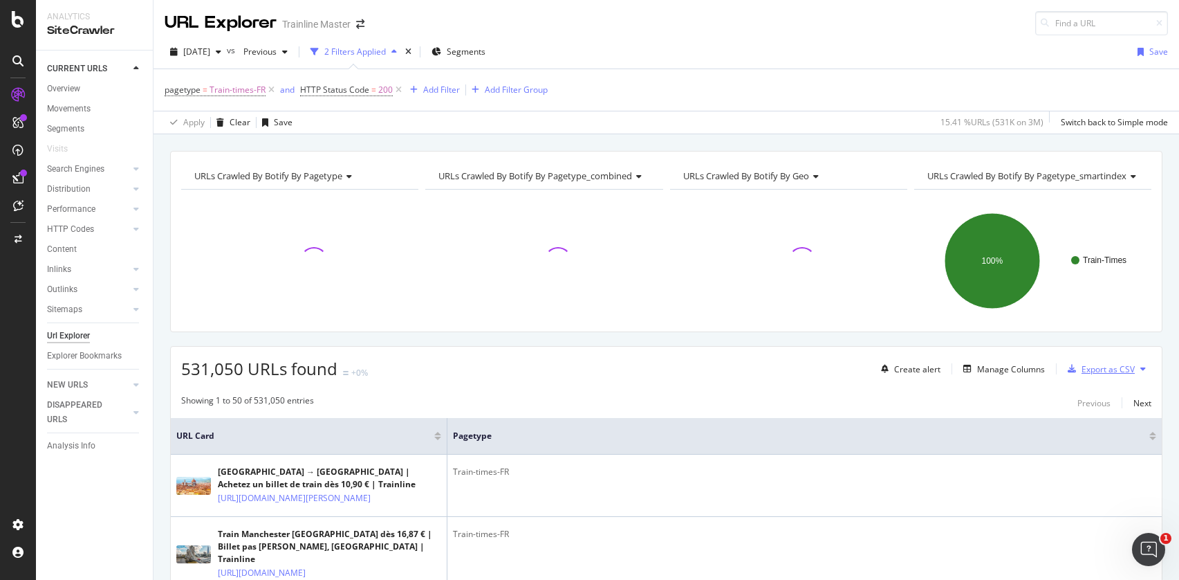
click at [1094, 367] on div "Export as CSV" at bounding box center [1108, 369] width 53 height 12
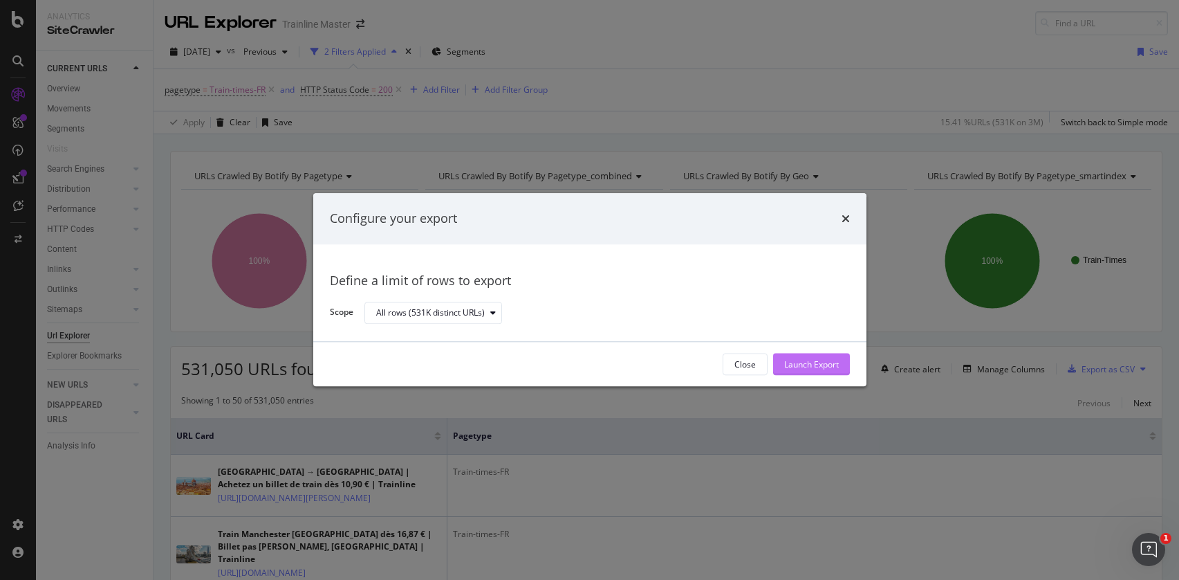
click at [796, 367] on div "Launch Export" at bounding box center [811, 364] width 55 height 12
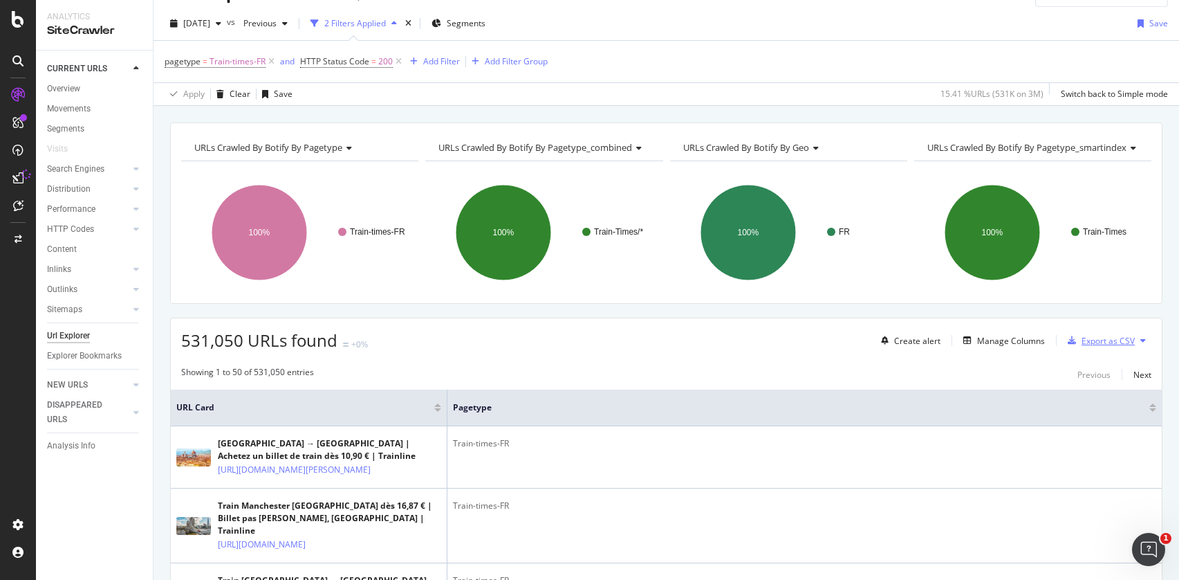
scroll to position [31, 0]
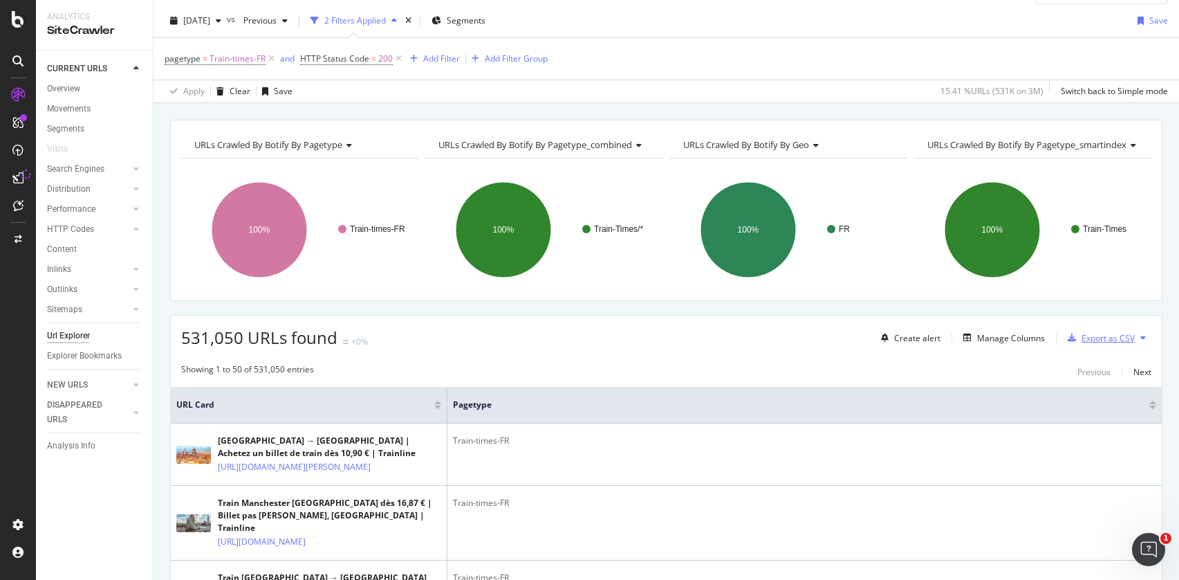
click at [1099, 345] on div "Export as CSV" at bounding box center [1099, 337] width 73 height 21
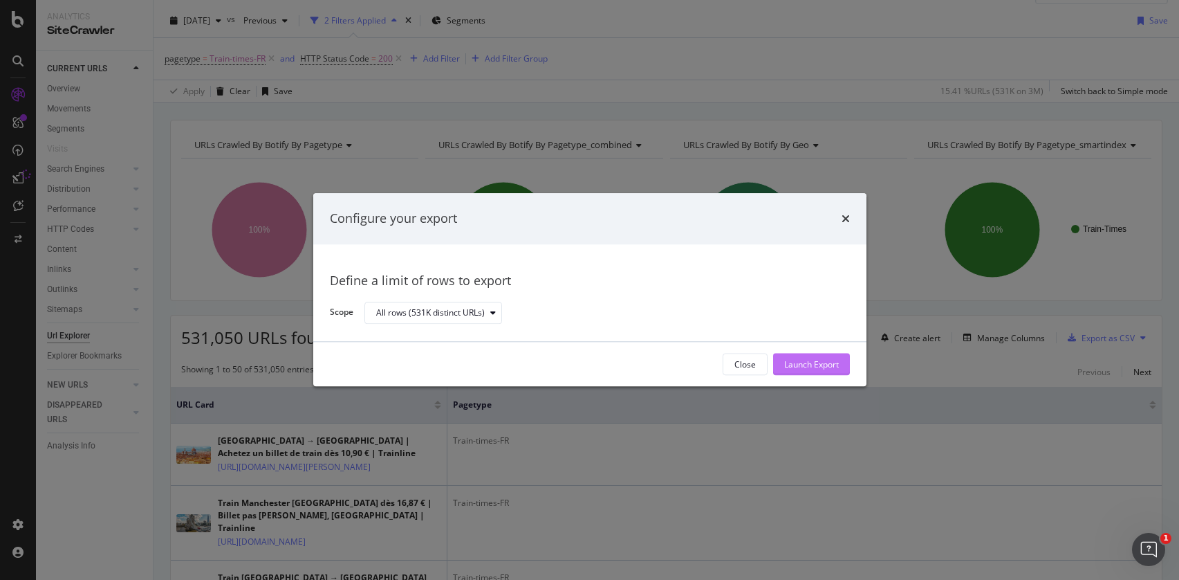
click at [840, 359] on button "Launch Export" at bounding box center [811, 365] width 77 height 22
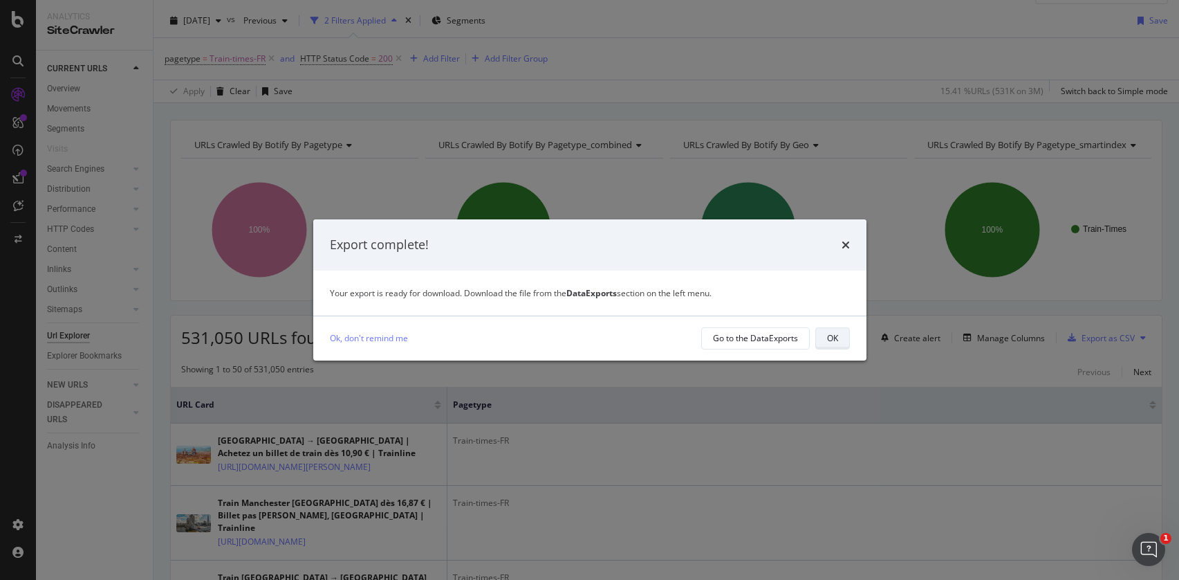
click at [833, 340] on div "OK" at bounding box center [832, 338] width 11 height 12
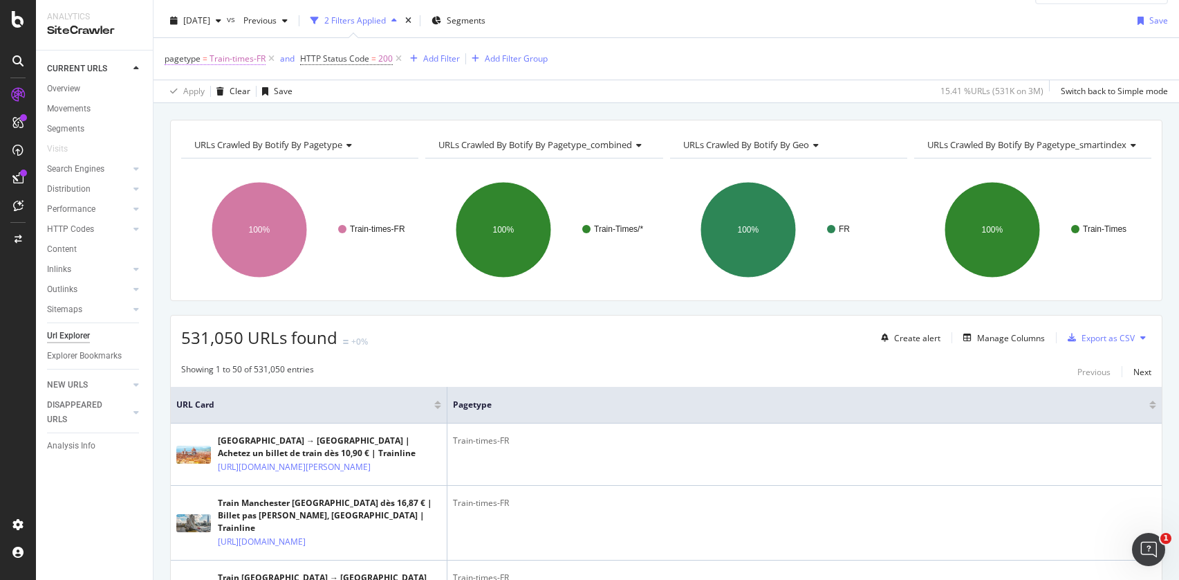
click at [250, 59] on span "Train-times-FR" at bounding box center [238, 58] width 56 height 19
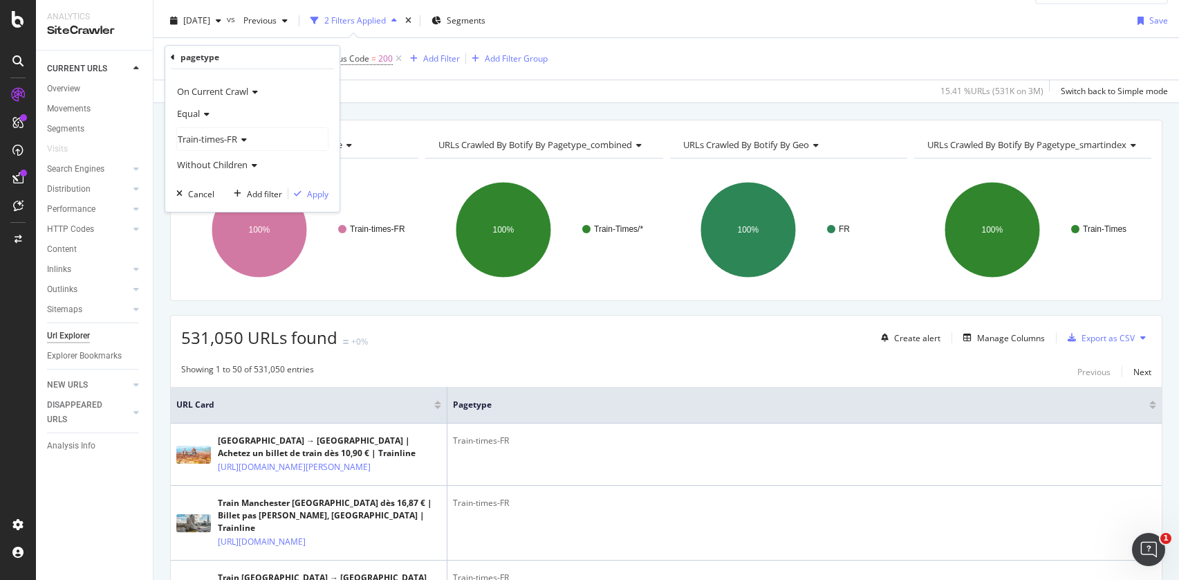
click at [247, 136] on icon at bounding box center [242, 140] width 10 height 8
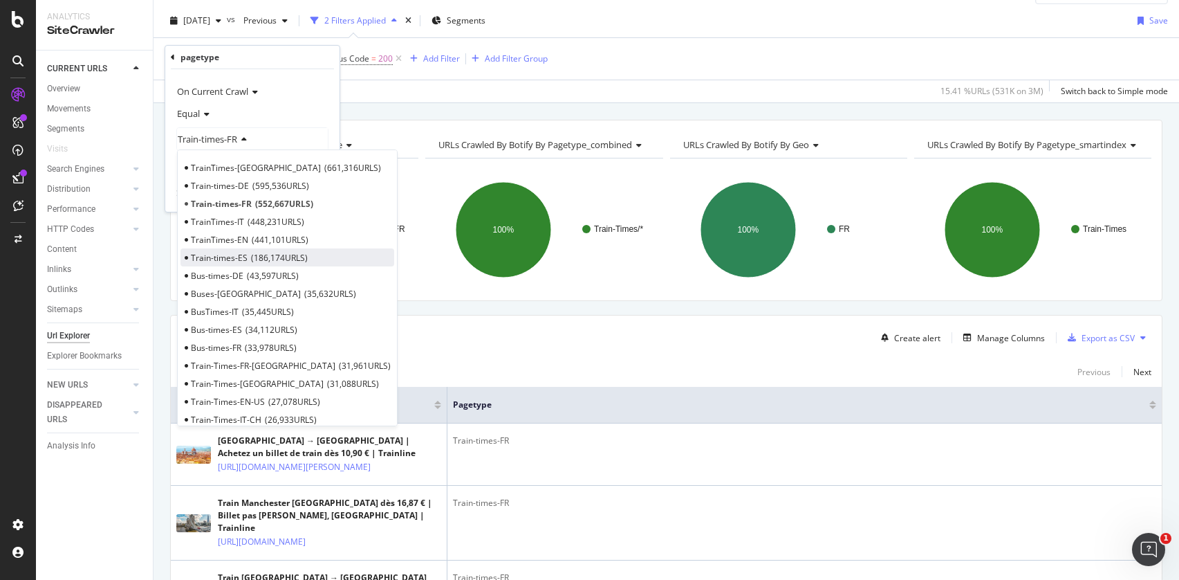
click at [283, 249] on div "Train-times-ES 186,174 URLS" at bounding box center [288, 257] width 214 height 18
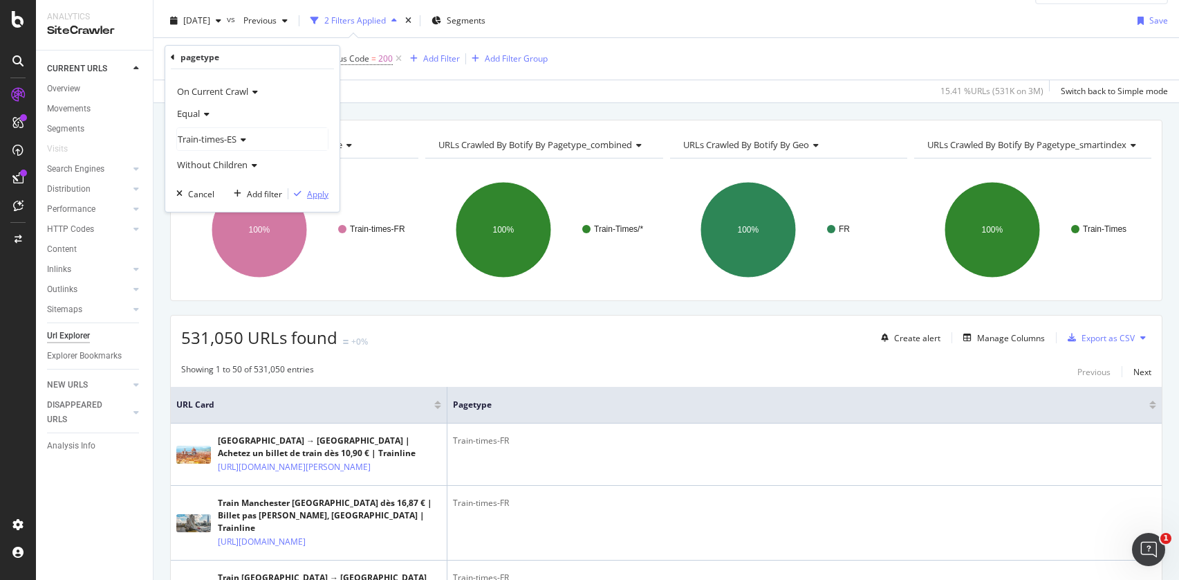
click at [309, 190] on div "Apply" at bounding box center [317, 194] width 21 height 12
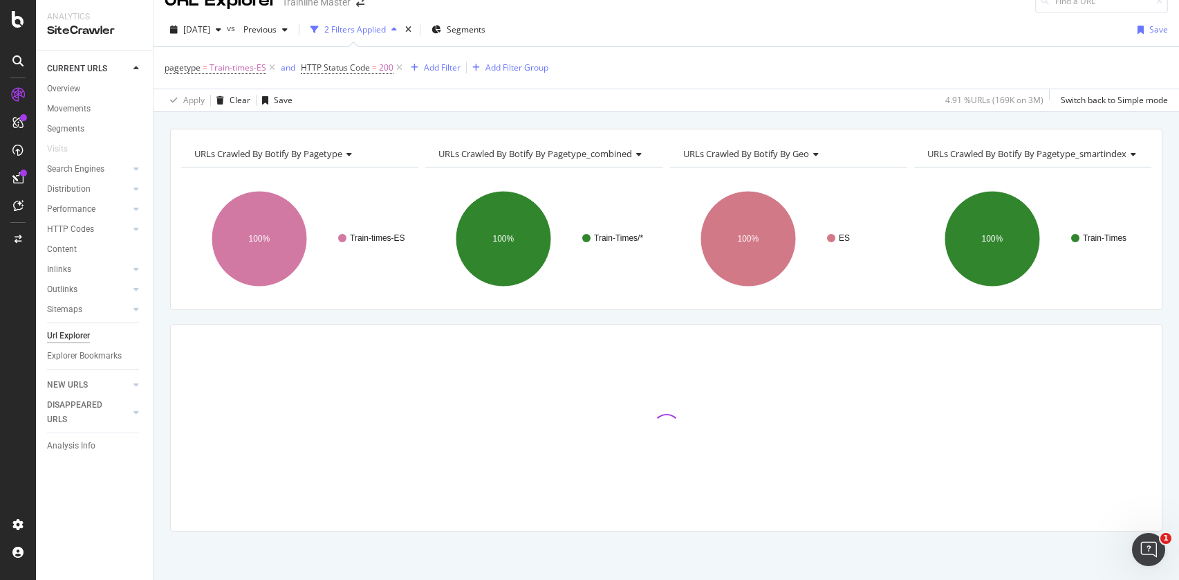
scroll to position [31, 0]
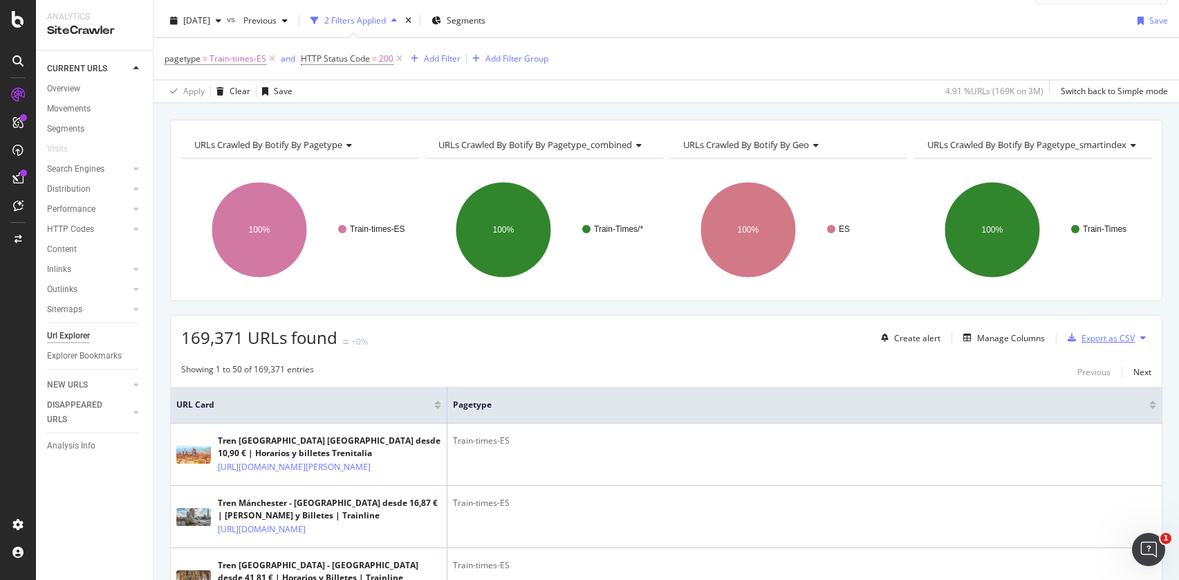
click at [1102, 344] on div "Export as CSV" at bounding box center [1099, 337] width 73 height 21
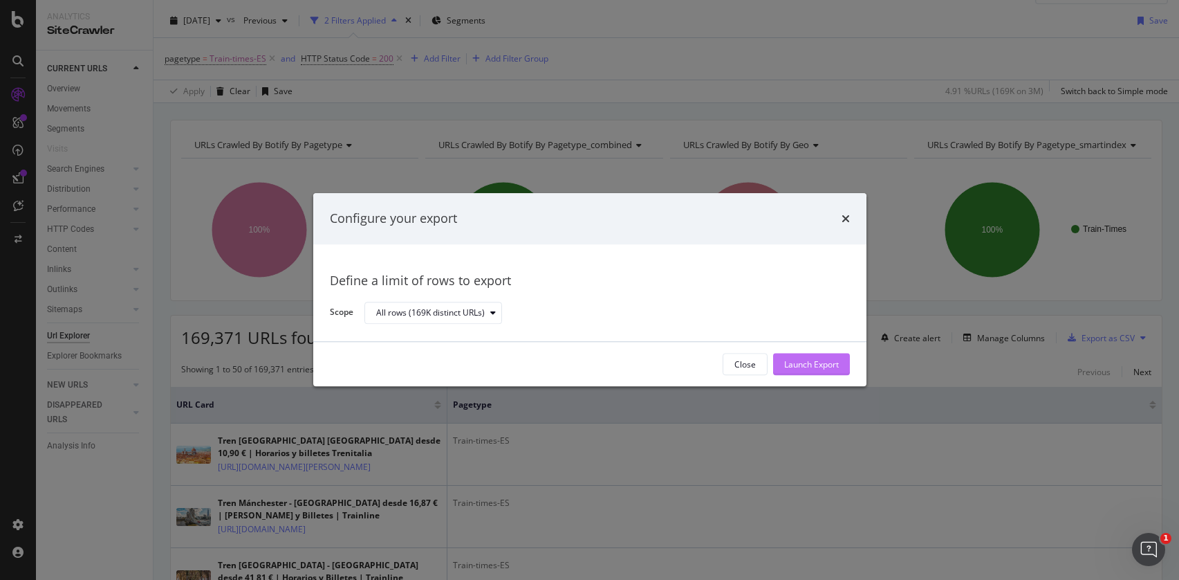
click at [831, 362] on div "Launch Export" at bounding box center [811, 364] width 55 height 12
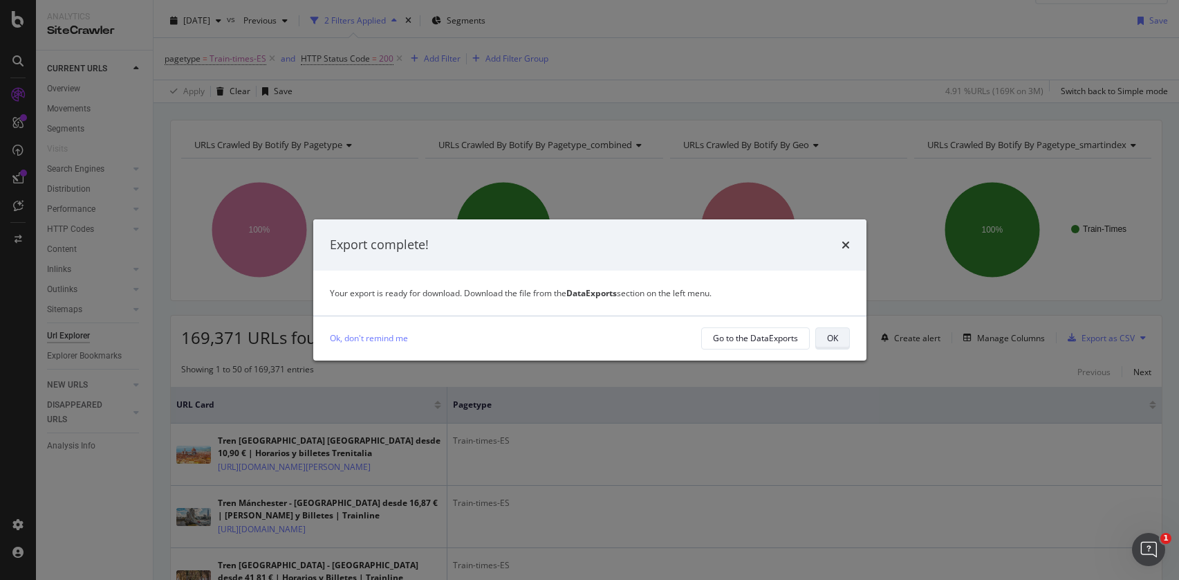
click at [822, 335] on button "OK" at bounding box center [833, 338] width 35 height 22
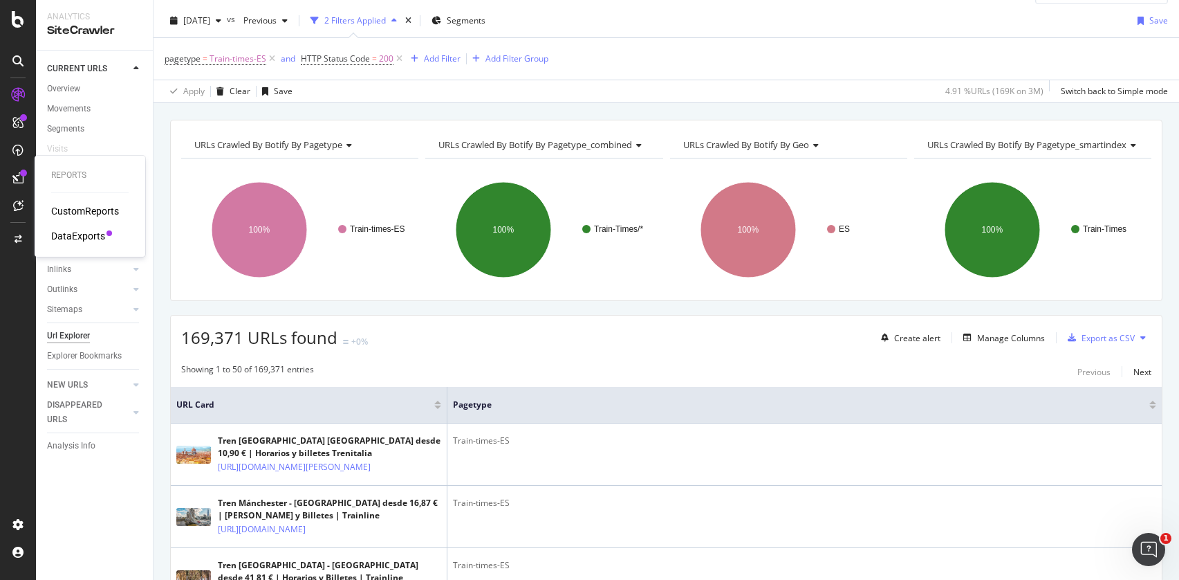
click at [72, 226] on div "CustomReports DataExports" at bounding box center [89, 223] width 77 height 39
click at [75, 233] on div "DataExports" at bounding box center [78, 236] width 54 height 14
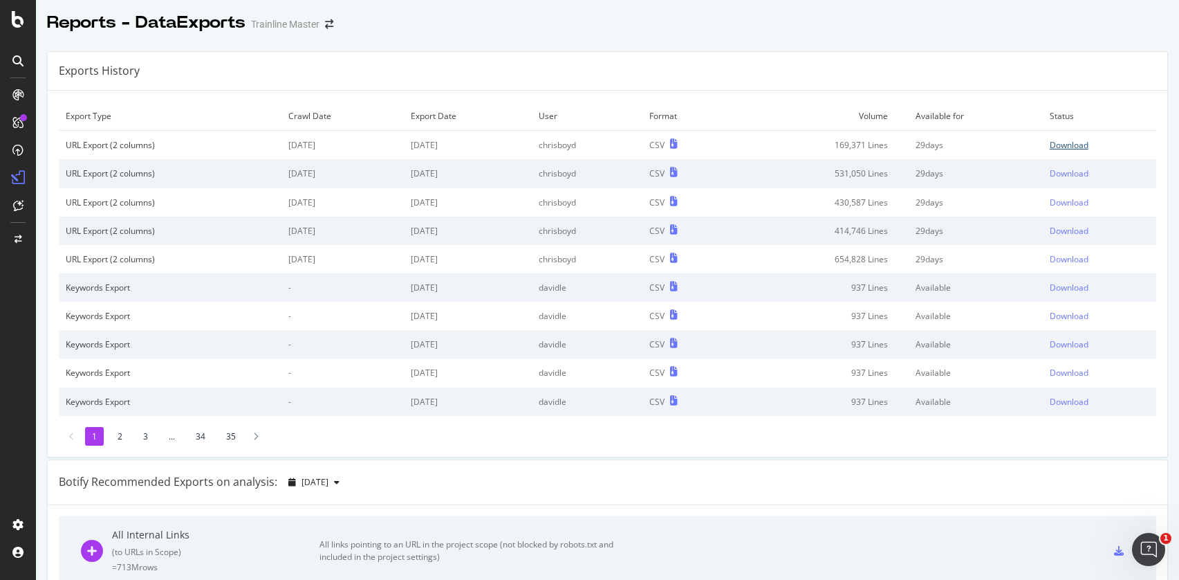
click at [1081, 140] on div "Download" at bounding box center [1069, 145] width 39 height 12
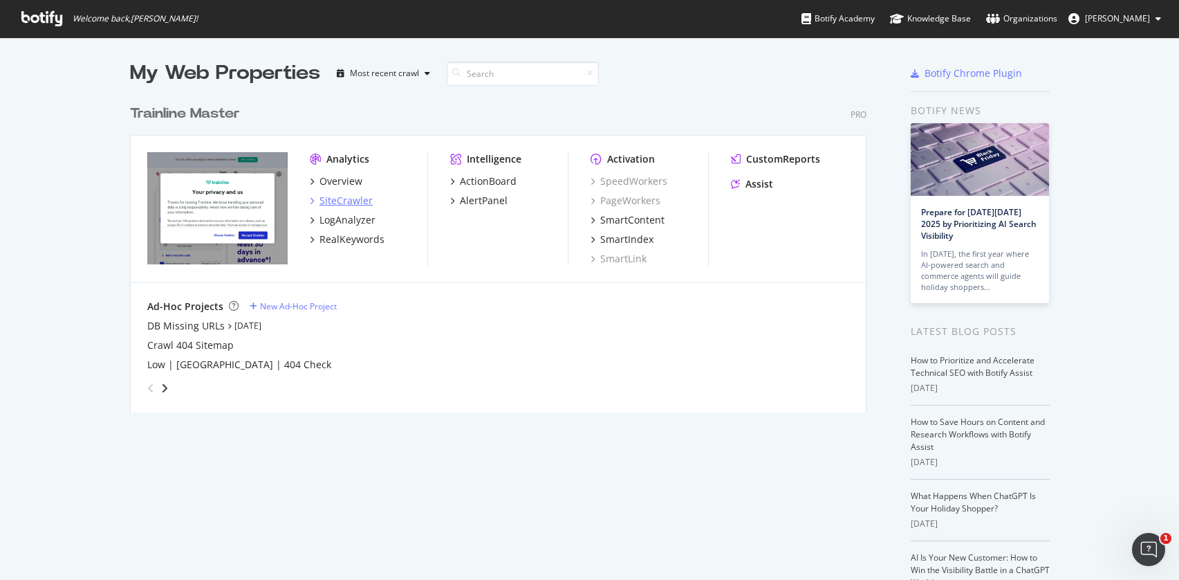
click at [327, 202] on div "SiteCrawler" at bounding box center [346, 201] width 53 height 14
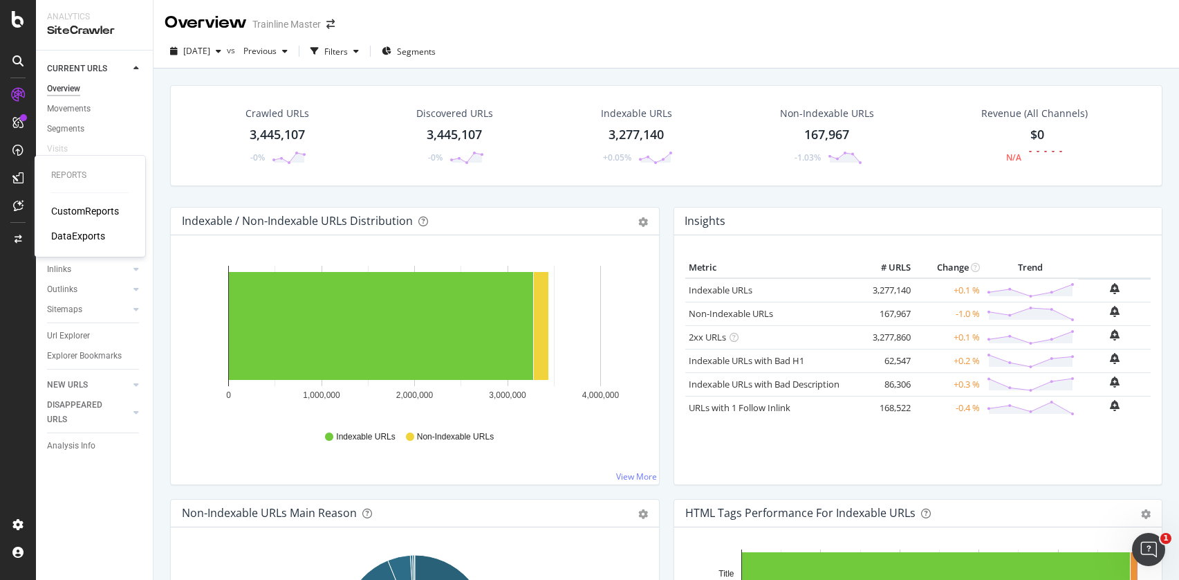
click at [84, 219] on div "CustomReports DataExports" at bounding box center [89, 223] width 77 height 39
click at [84, 214] on div "CustomReports" at bounding box center [85, 211] width 68 height 14
click at [66, 235] on div "DataExports" at bounding box center [78, 236] width 54 height 14
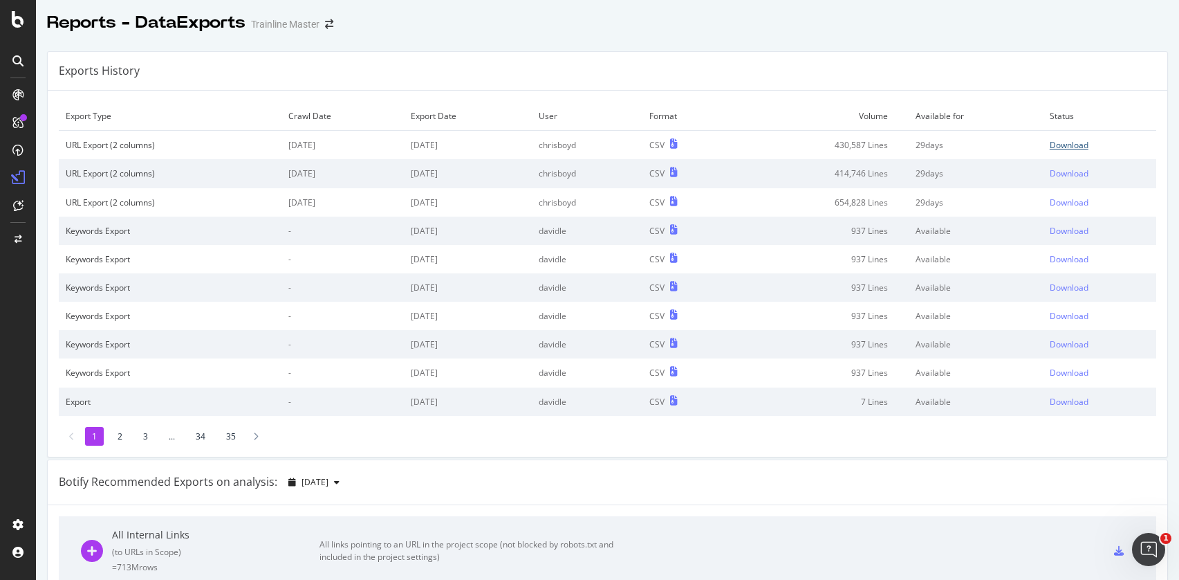
click at [1069, 140] on div "Download" at bounding box center [1069, 145] width 39 height 12
click at [919, 564] on div "All Internal Links ( to URLs in Scope ) = 713M rows All links pointing to an UR…" at bounding box center [608, 550] width 1054 height 69
click at [1069, 145] on div "Download" at bounding box center [1069, 145] width 39 height 12
